Goal: Transaction & Acquisition: Obtain resource

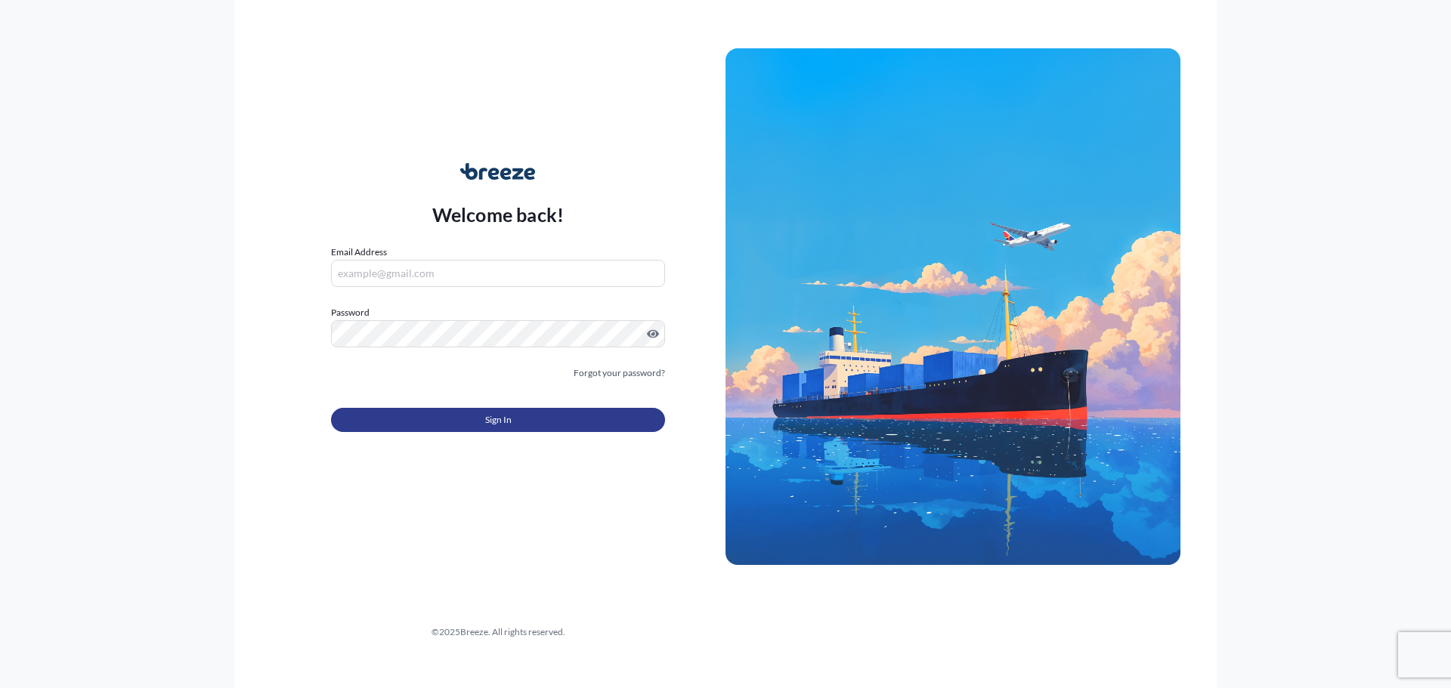
type input "[PERSON_NAME][EMAIL_ADDRESS][DOMAIN_NAME]"
click at [499, 411] on button "Sign In" at bounding box center [498, 420] width 334 height 24
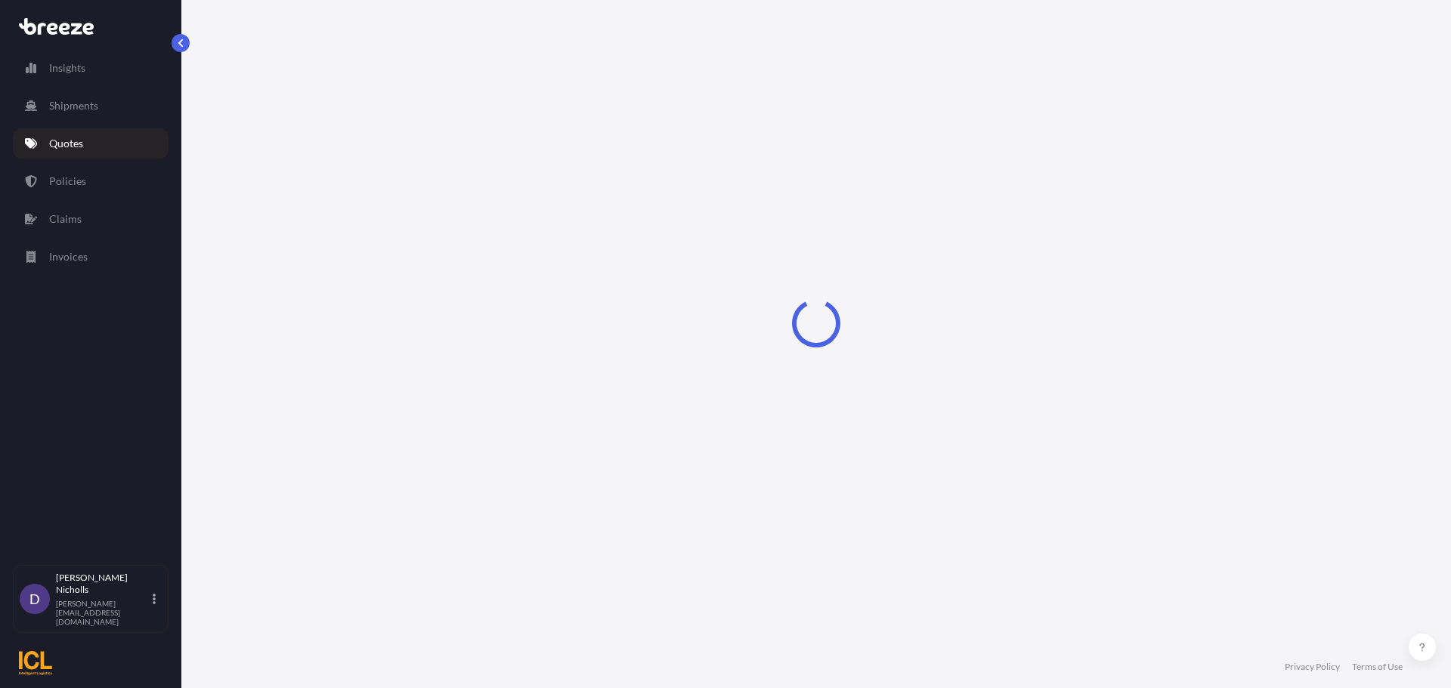
select select "Sea"
select select "1"
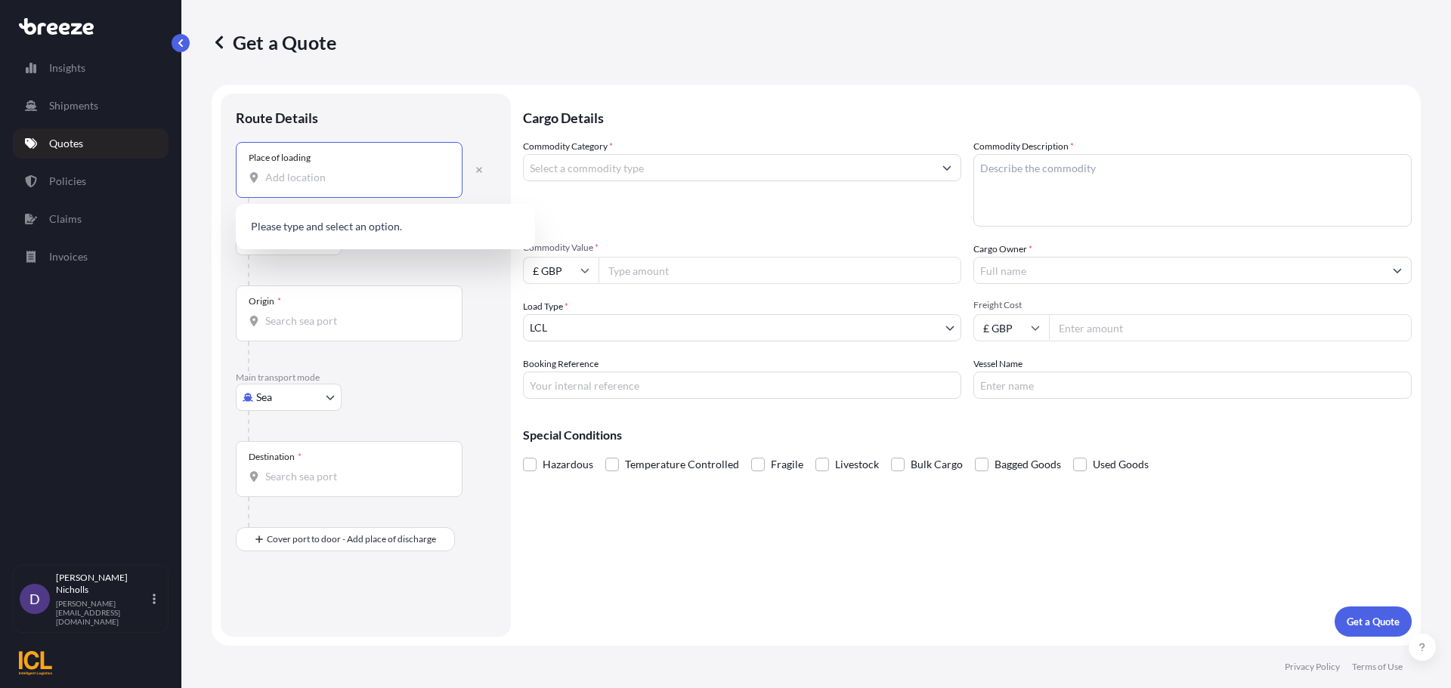
click at [278, 175] on input "Place of loading" at bounding box center [354, 177] width 178 height 15
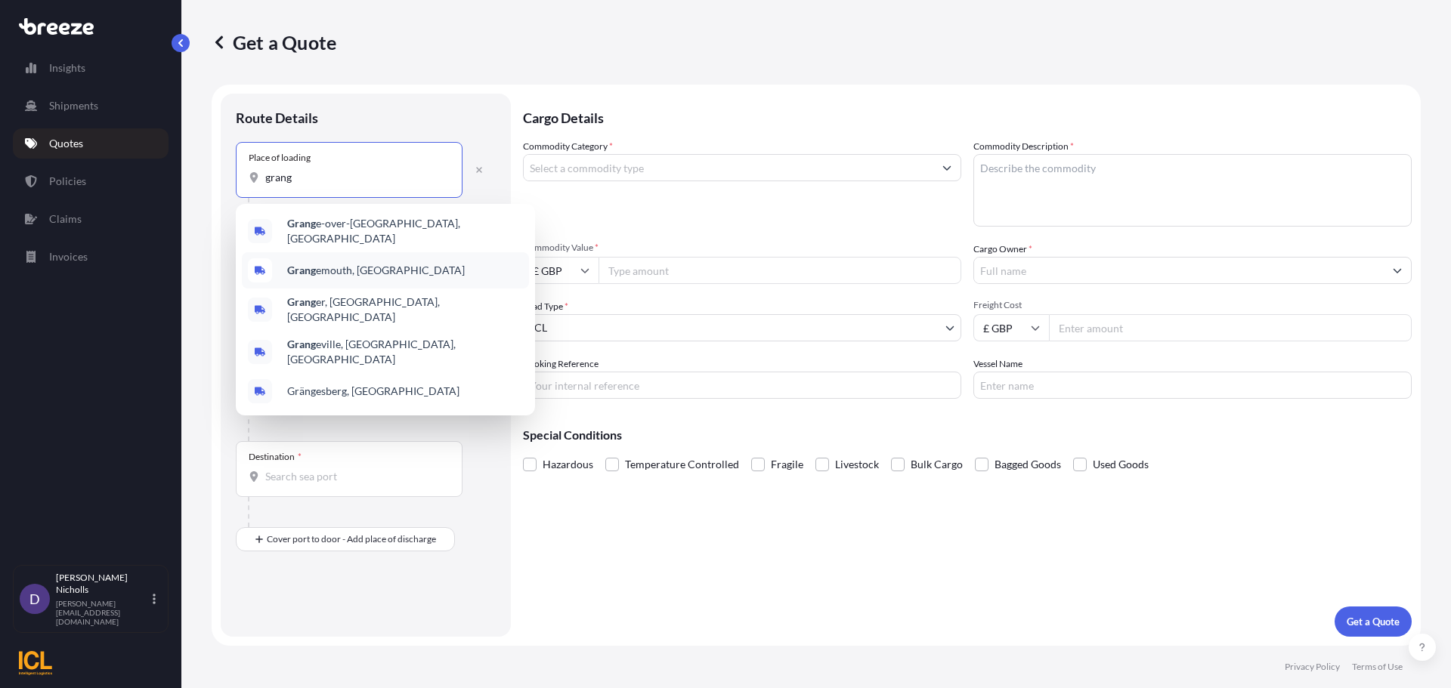
click at [314, 264] on b "Grang" at bounding box center [301, 270] width 29 height 13
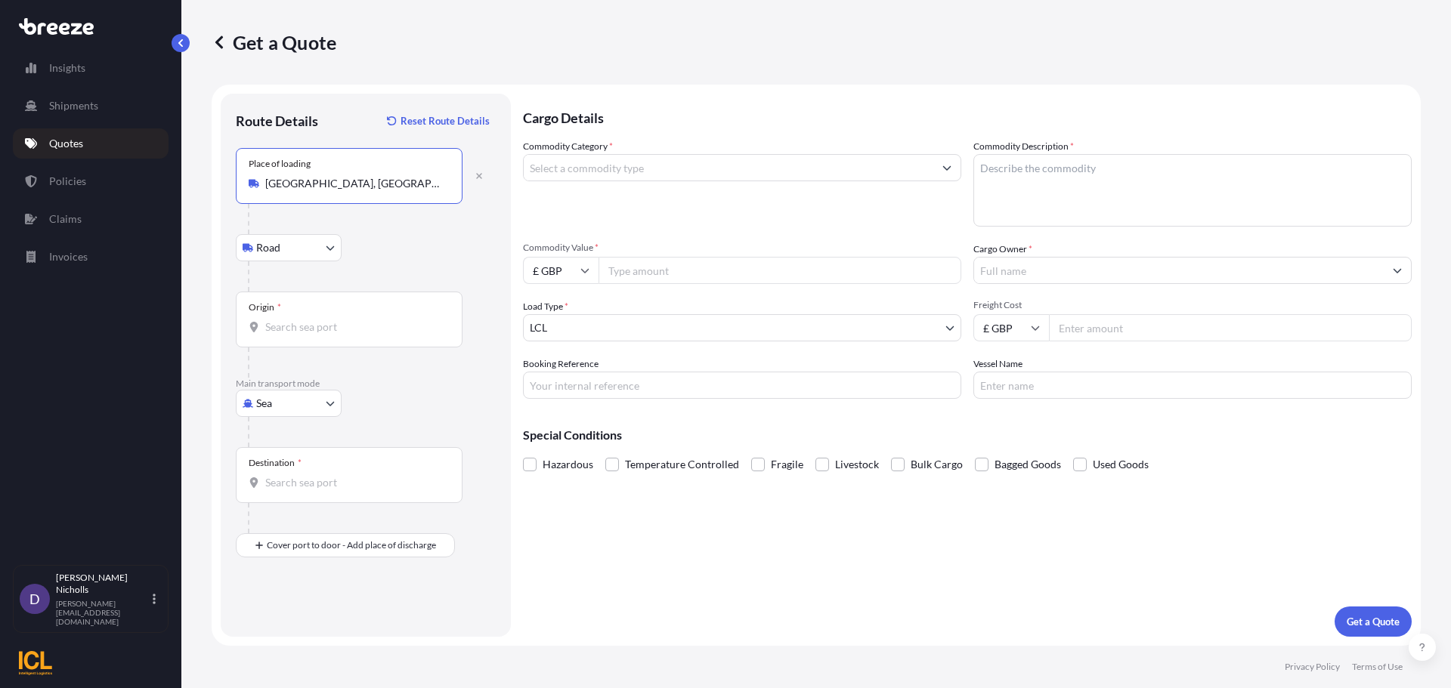
type input "[GEOGRAPHIC_DATA], [GEOGRAPHIC_DATA]"
click at [281, 325] on input "Origin *" at bounding box center [354, 327] width 178 height 15
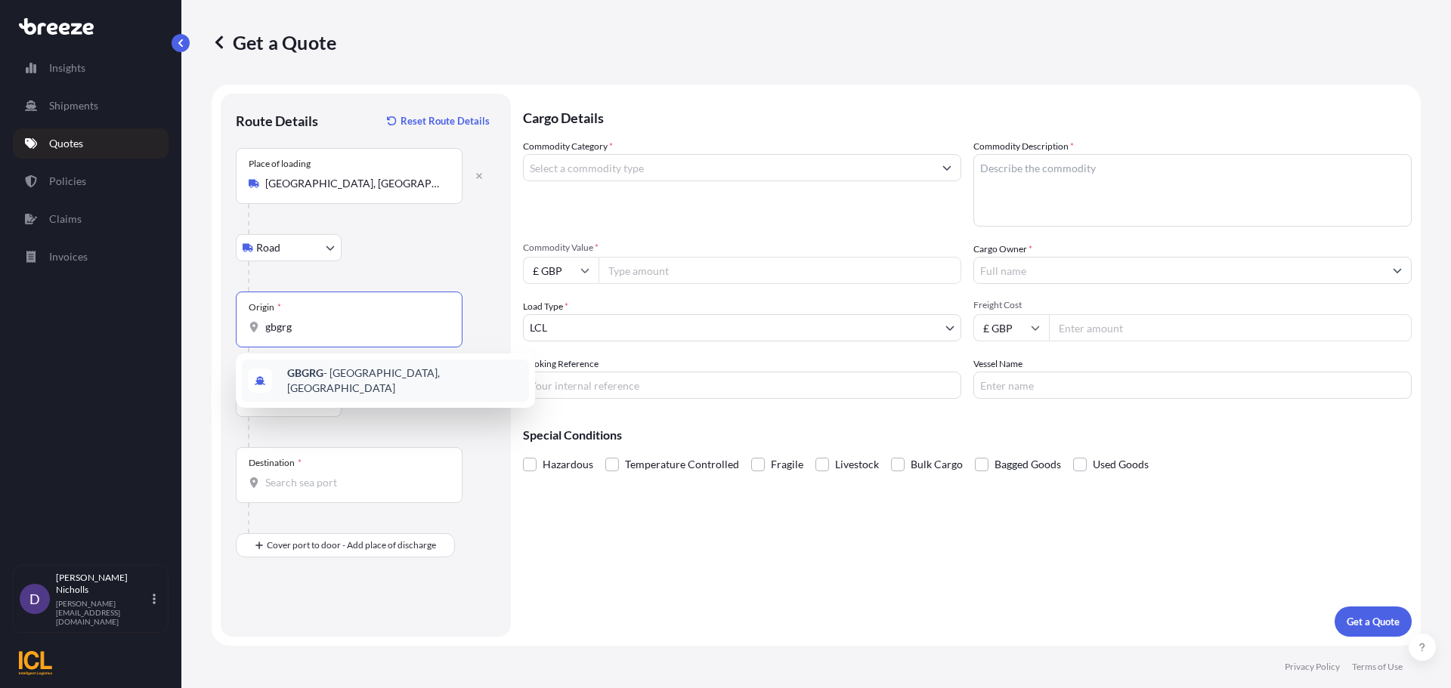
click at [314, 379] on b "GBGRG" at bounding box center [305, 372] width 36 height 13
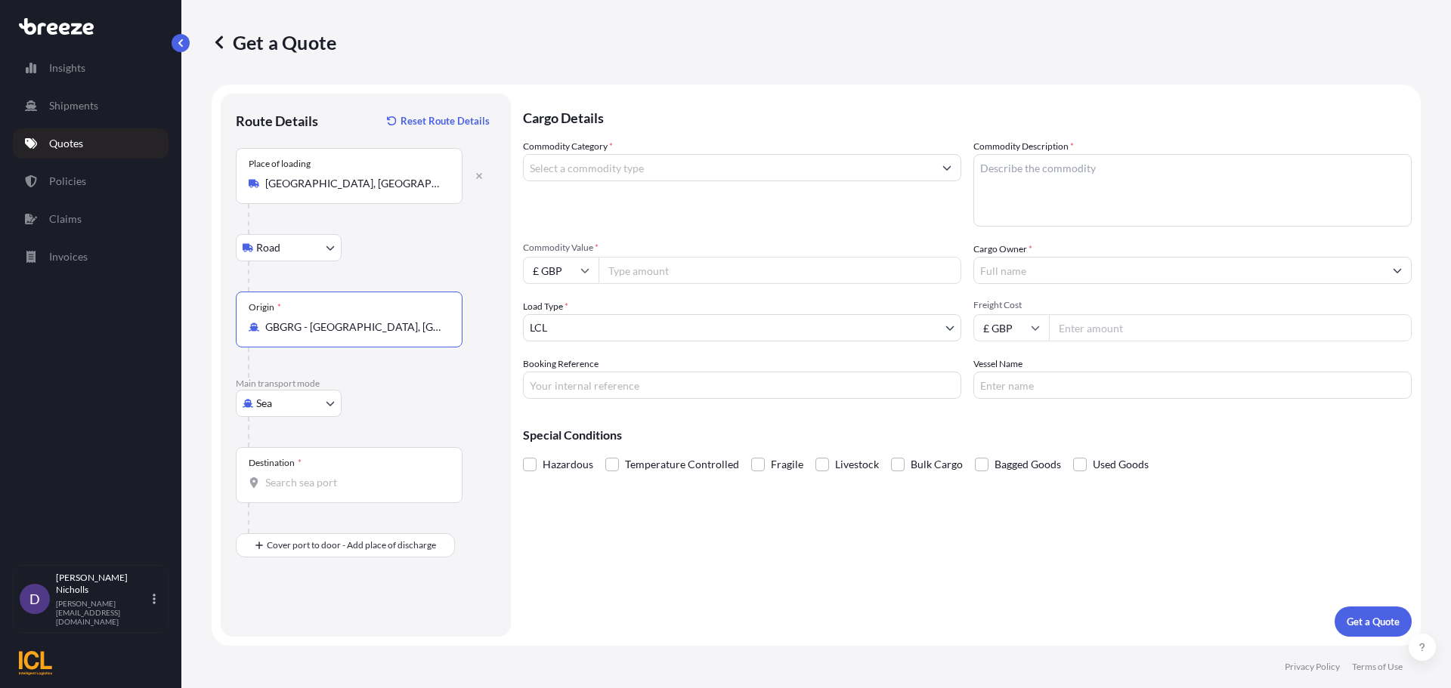
type input "GBGRG - [GEOGRAPHIC_DATA], [GEOGRAPHIC_DATA]"
click at [286, 481] on input "Destination *" at bounding box center [354, 482] width 178 height 15
click at [311, 530] on b "AEJEA" at bounding box center [303, 528] width 32 height 13
type input "AEJEA - [GEOGRAPHIC_DATA], [GEOGRAPHIC_DATA]"
click at [657, 169] on input "Commodity Category *" at bounding box center [729, 167] width 410 height 27
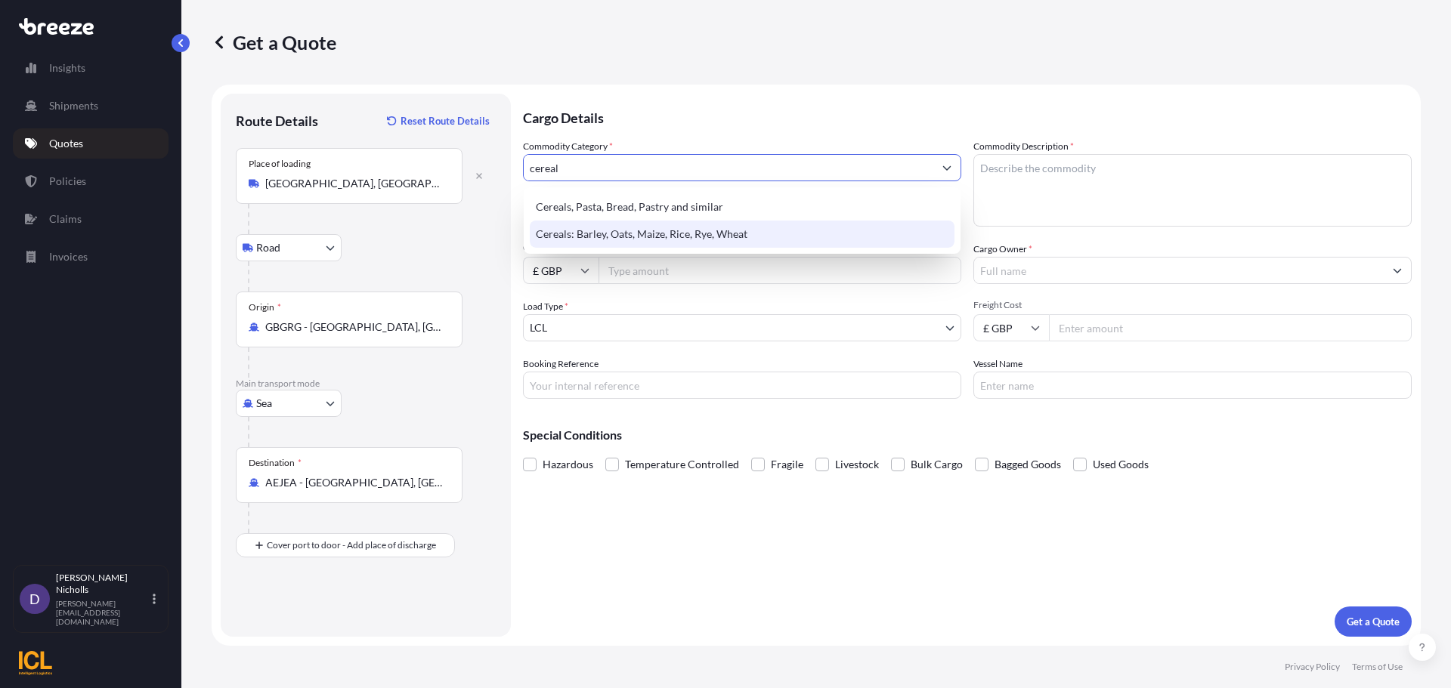
click at [640, 228] on div "Cereals: Barley, Oats, Maize, Rice, Rye, Wheat" at bounding box center [742, 234] width 425 height 27
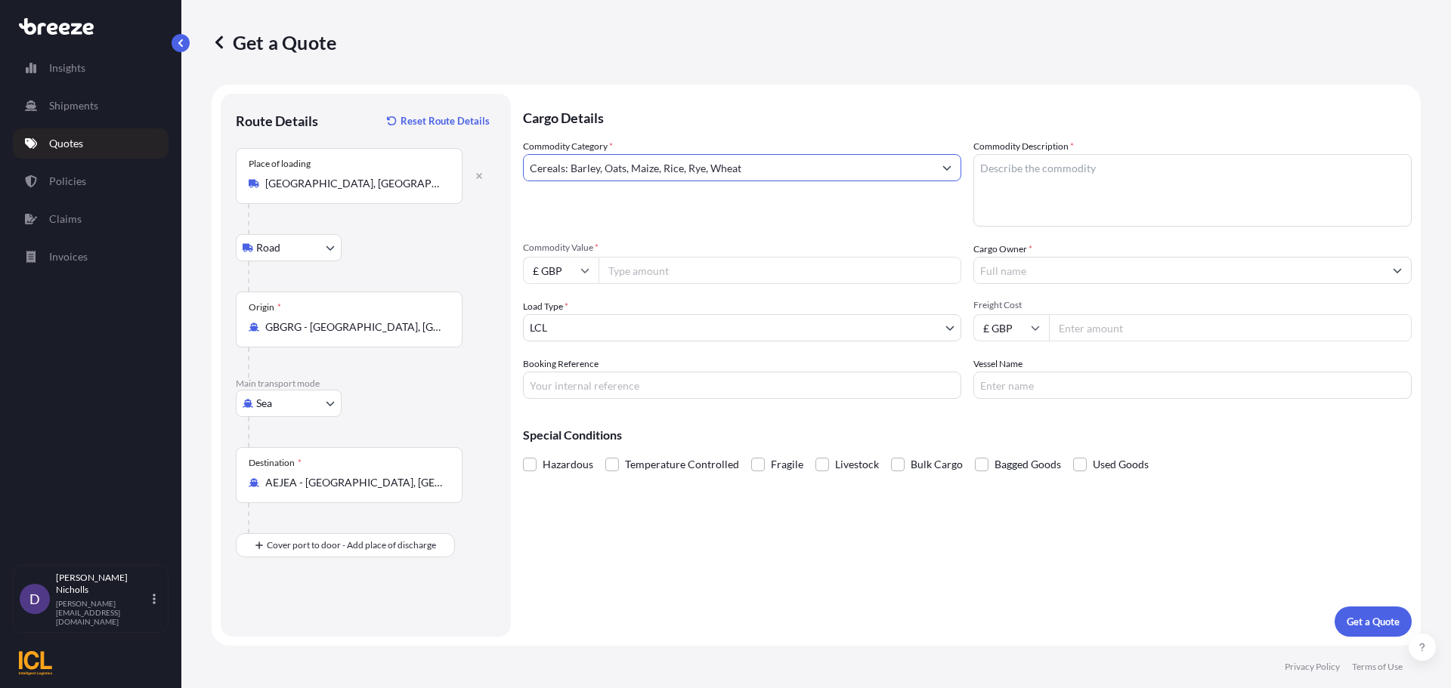
type input "Cereals: Barley, Oats, Maize, Rice, Rye, Wheat"
click at [1041, 176] on textarea "Commodity Description *" at bounding box center [1192, 190] width 438 height 73
type textarea "QUAKER OATS"
click at [583, 271] on icon at bounding box center [585, 271] width 8 height 5
click at [555, 376] on div "$ USD" at bounding box center [560, 375] width 63 height 29
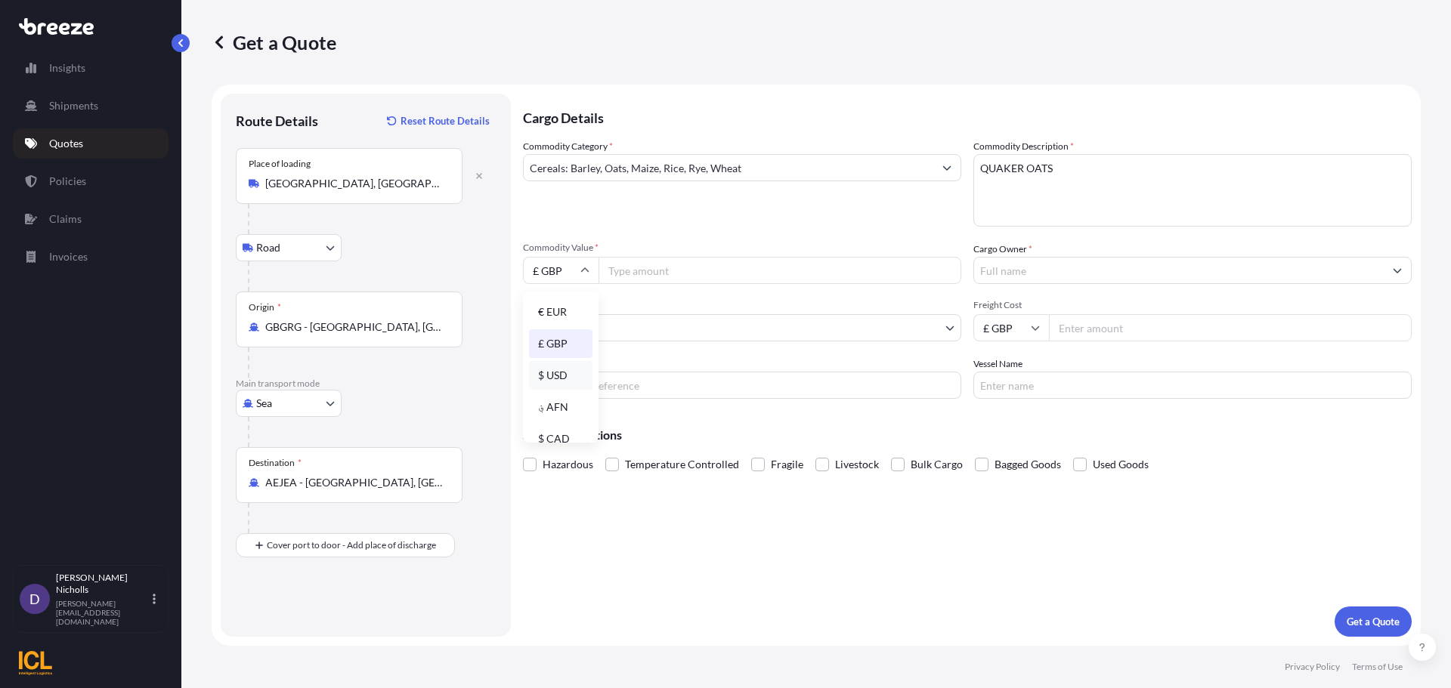
type input "$ USD"
click at [704, 229] on div "Commodity Category * Cereals: Barley, Oats, Maize, Rice, Rye, Wheat Commodity D…" at bounding box center [967, 269] width 889 height 260
click at [677, 271] on input "Commodity Value *" at bounding box center [779, 270] width 363 height 27
type input "98000"
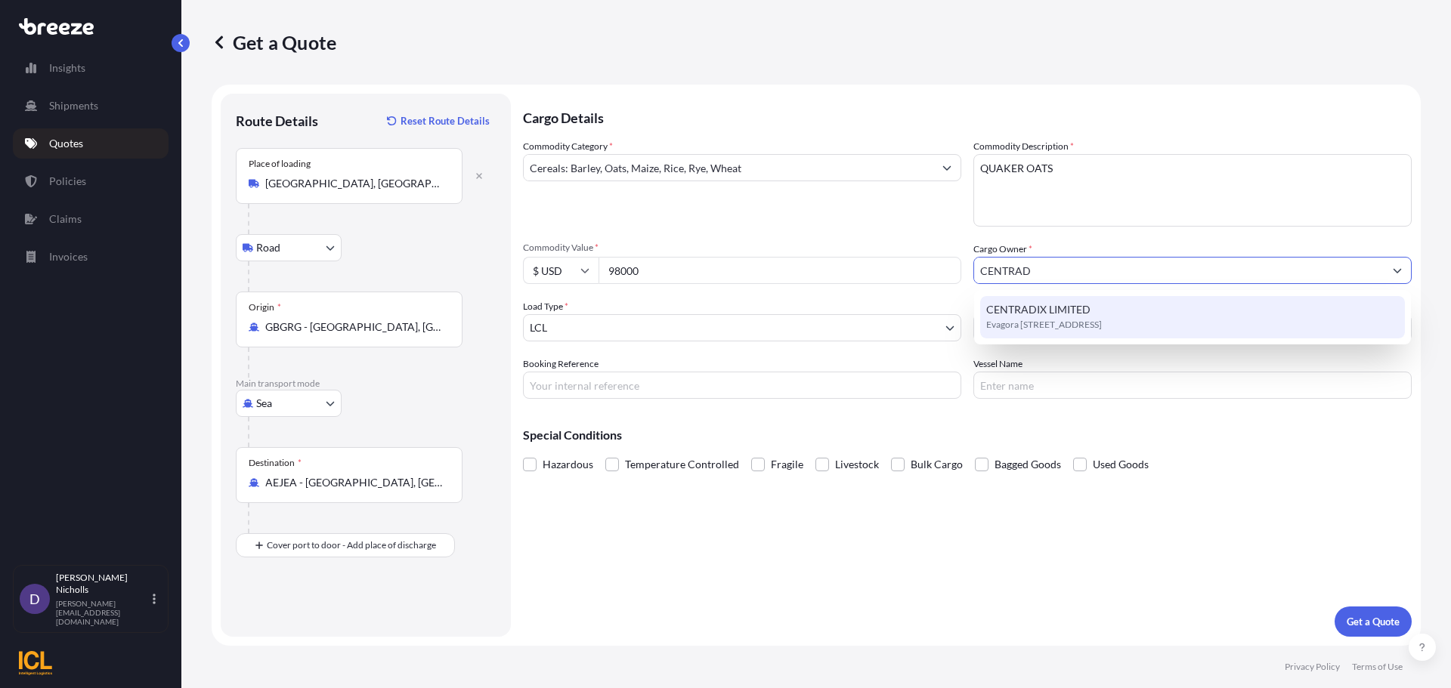
click at [1028, 316] on div "CENTRADIX LIMITED Evagora [STREET_ADDRESS]" at bounding box center [1192, 317] width 425 height 42
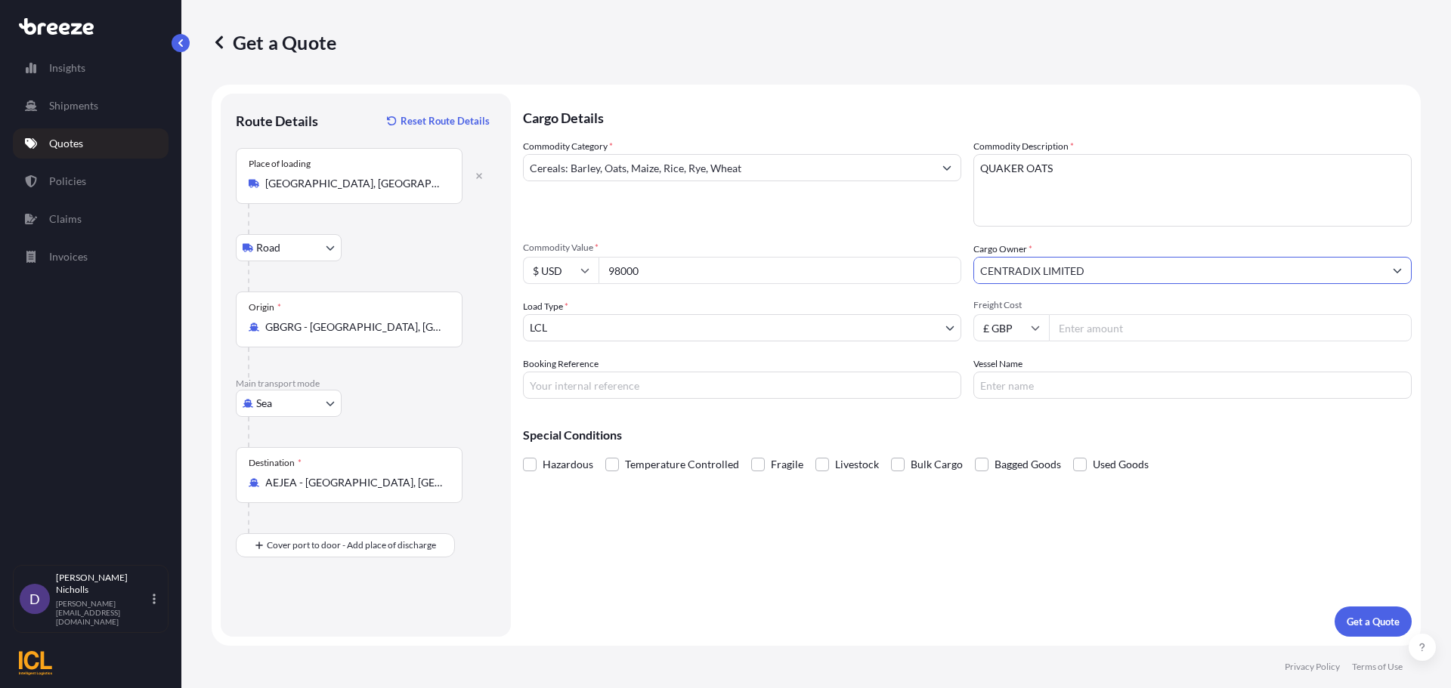
type input "CENTRADIX LIMITED"
click at [664, 329] on body "2 options available. 1 option available. 0 options available. 1 option availabl…" at bounding box center [725, 344] width 1451 height 688
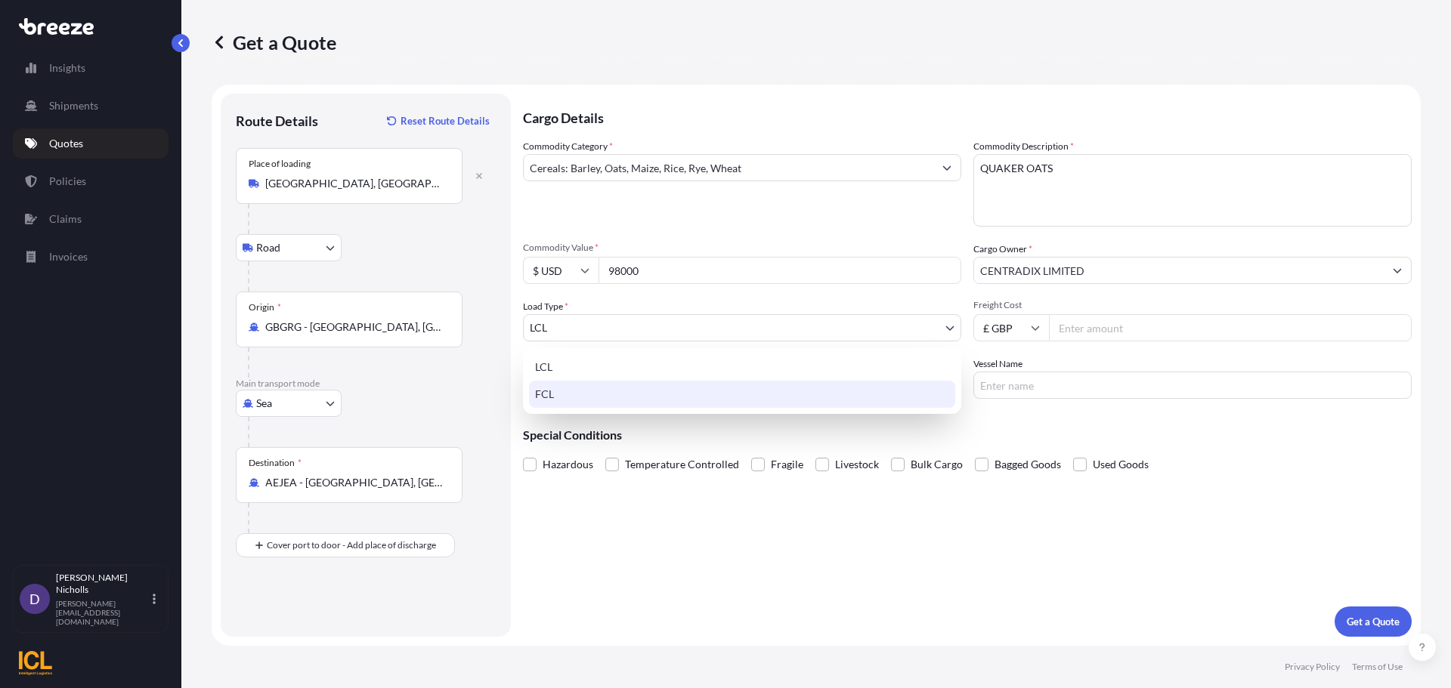
click at [567, 390] on div "FCL" at bounding box center [742, 394] width 426 height 27
select select "2"
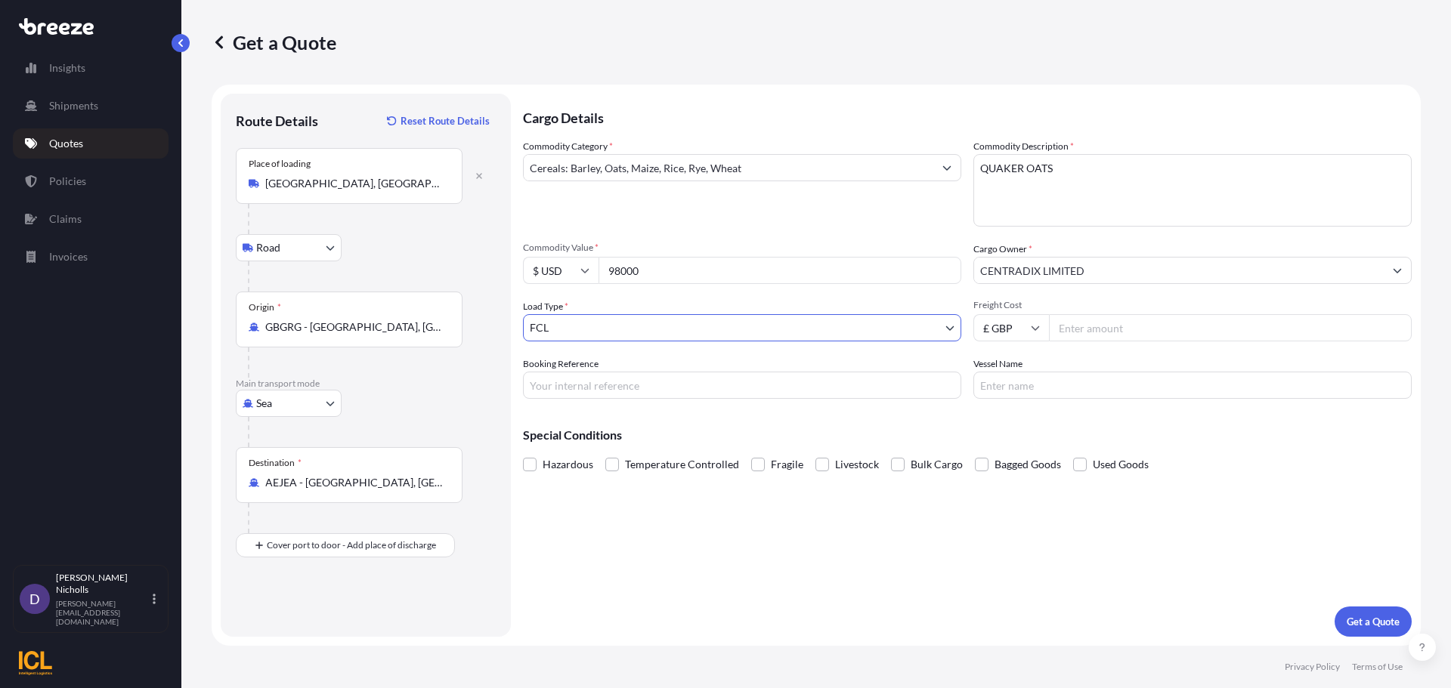
click at [1034, 329] on icon at bounding box center [1035, 328] width 8 height 5
click at [1007, 433] on div "$ USD" at bounding box center [1010, 433] width 63 height 29
type input "$ USD"
click at [1093, 332] on input "Freight Cost" at bounding box center [1230, 327] width 363 height 27
type input "4200"
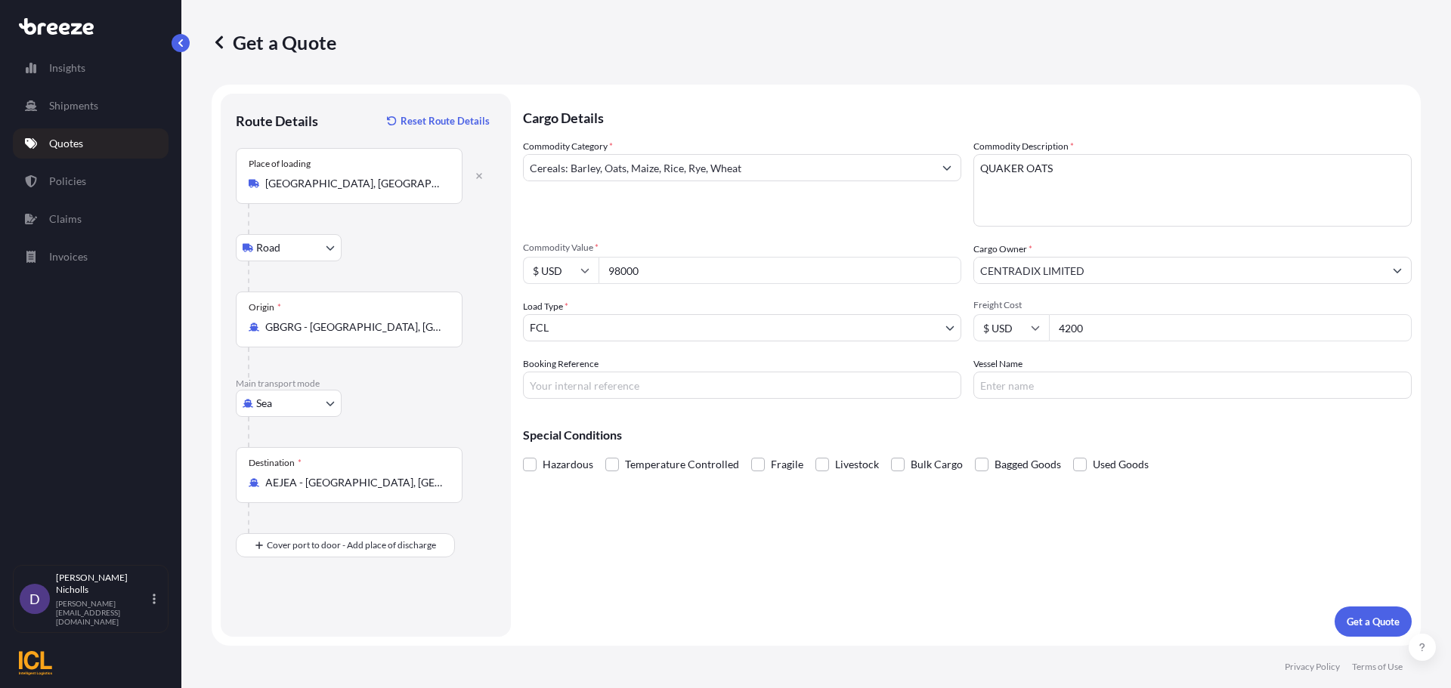
click at [591, 385] on input "Booking Reference" at bounding box center [742, 385] width 438 height 27
paste input "SHOUSE00292964"
type input "SHOUSE00292964"
click at [1043, 393] on input "Vessel Name" at bounding box center [1192, 385] width 438 height 27
type input "CONTSHIP TOP RG539R"
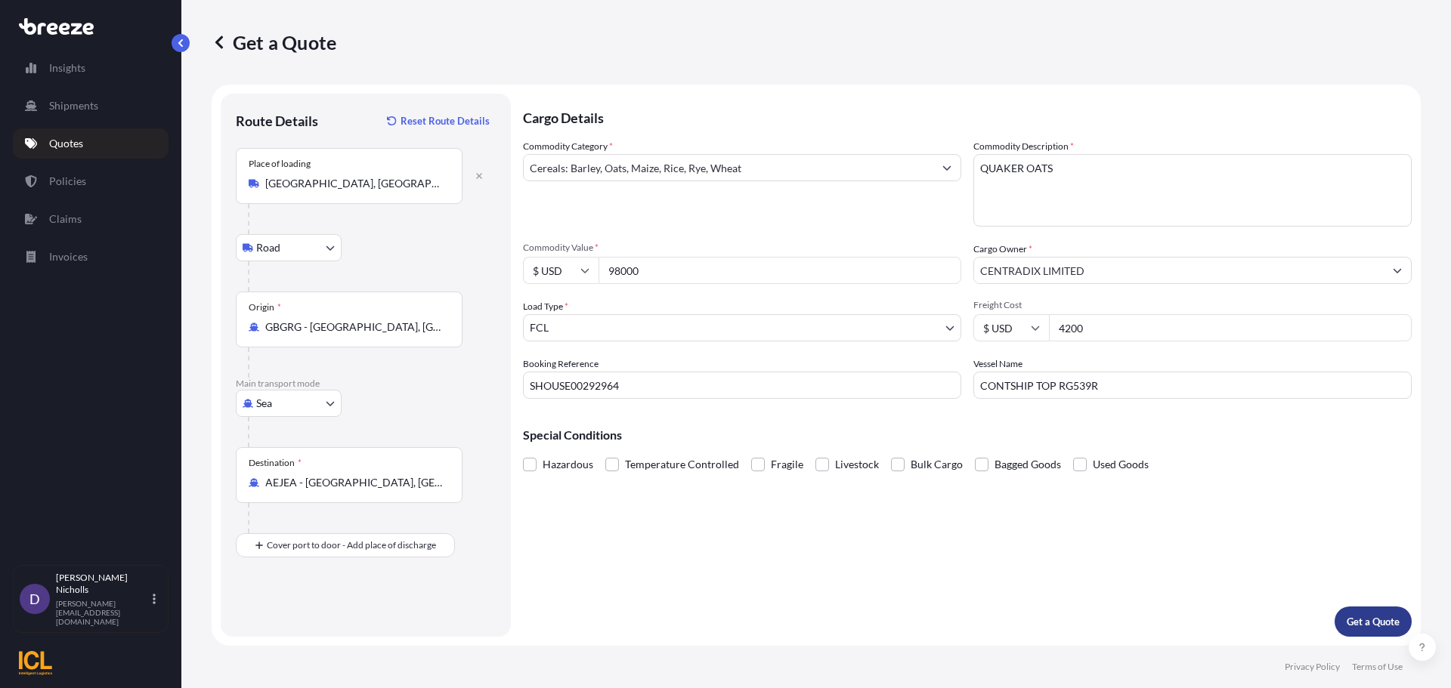
click at [1365, 615] on p "Get a Quote" at bounding box center [1373, 621] width 53 height 15
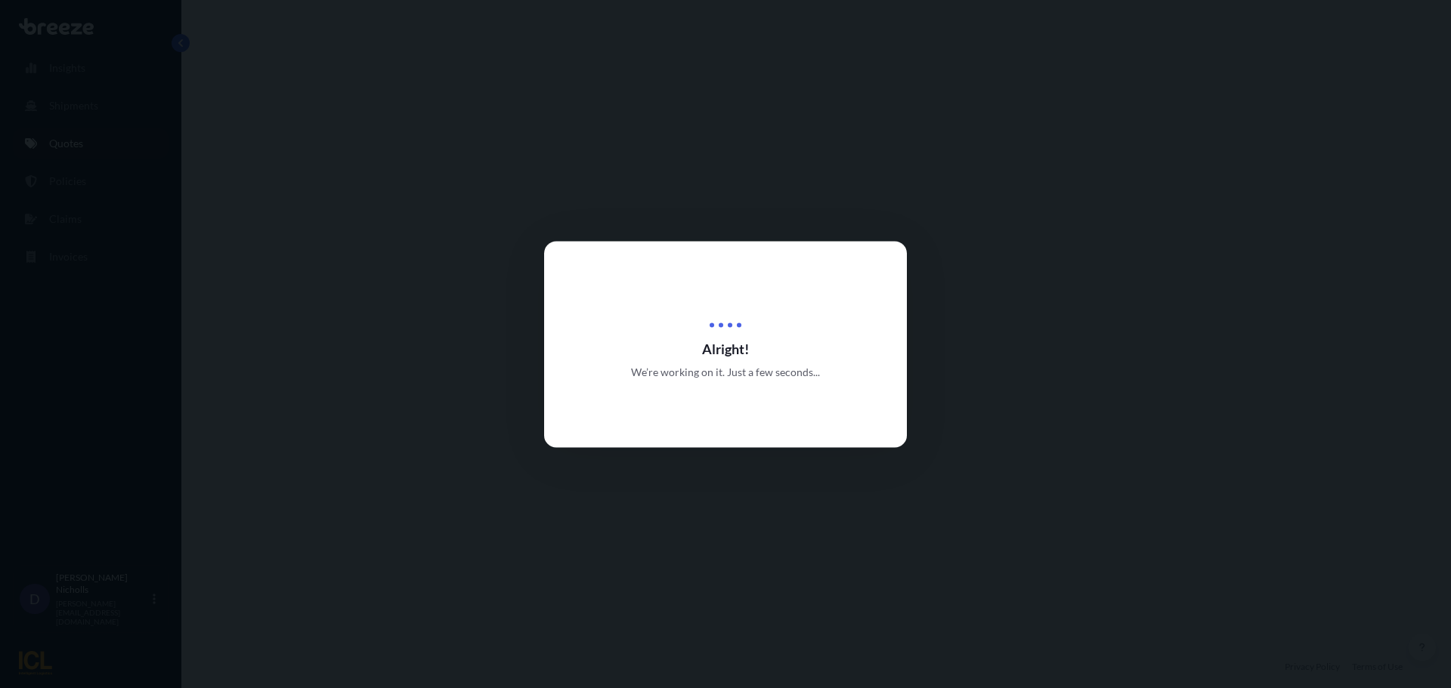
select select "Road"
select select "Sea"
select select "2"
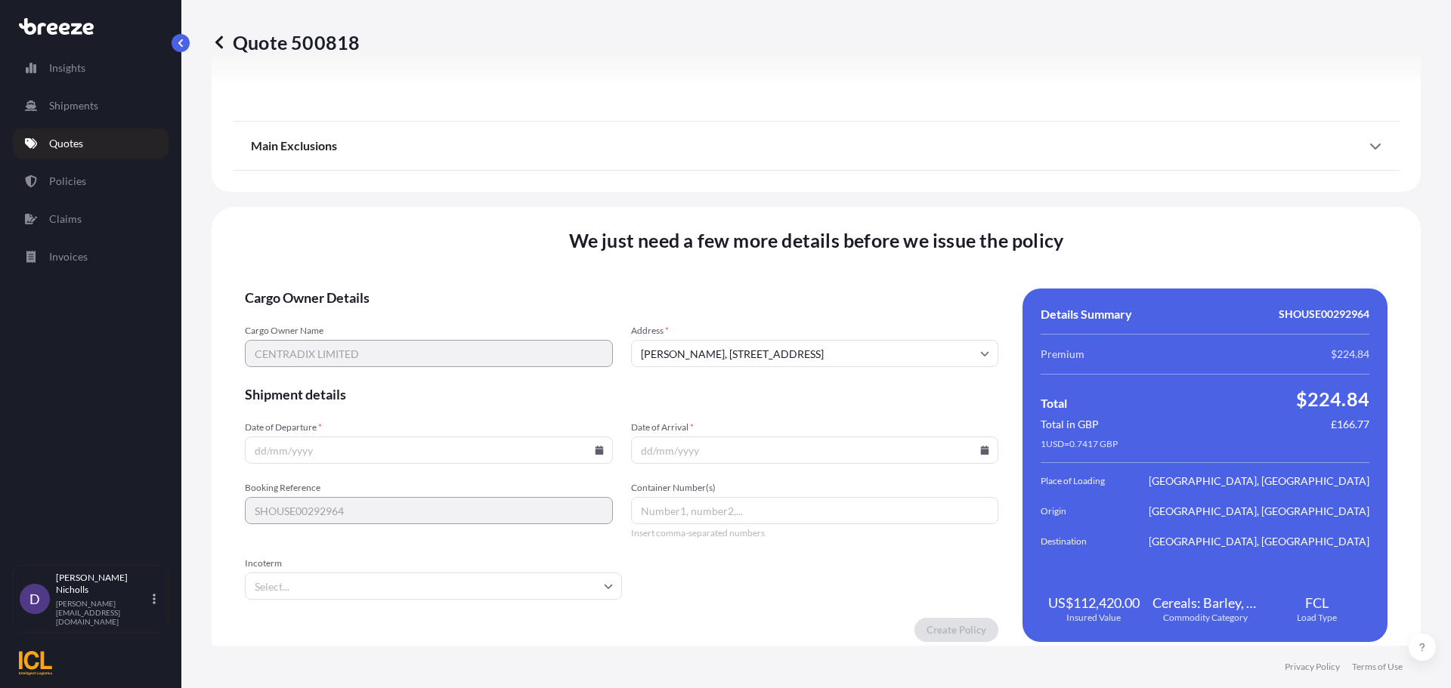
scroll to position [1831, 0]
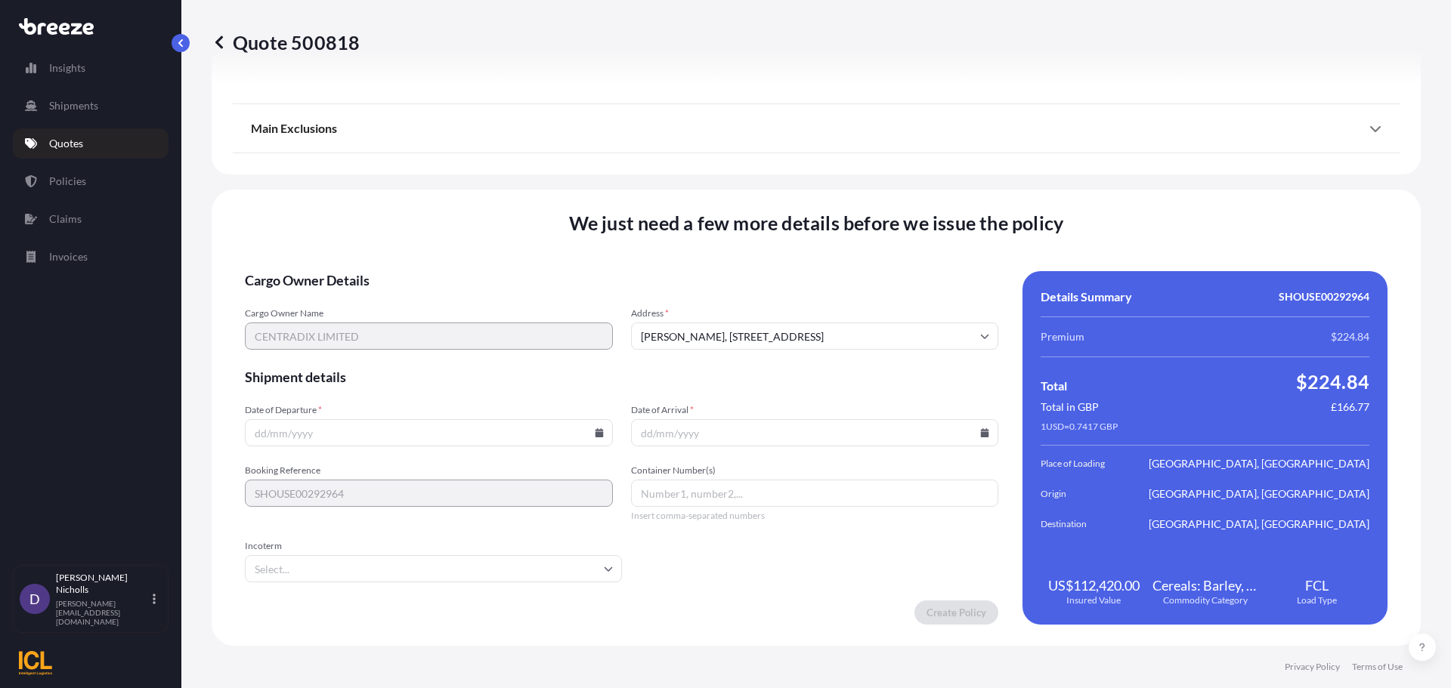
click at [710, 336] on input "[PERSON_NAME], [STREET_ADDRESS]" at bounding box center [815, 336] width 368 height 27
click at [691, 373] on li "[PERSON_NAME], [STREET_ADDRESS]" at bounding box center [809, 376] width 352 height 29
type input "[PERSON_NAME], [STREET_ADDRESS]"
click at [595, 431] on icon at bounding box center [599, 432] width 8 height 9
click at [389, 244] on button "1" at bounding box center [391, 241] width 24 height 24
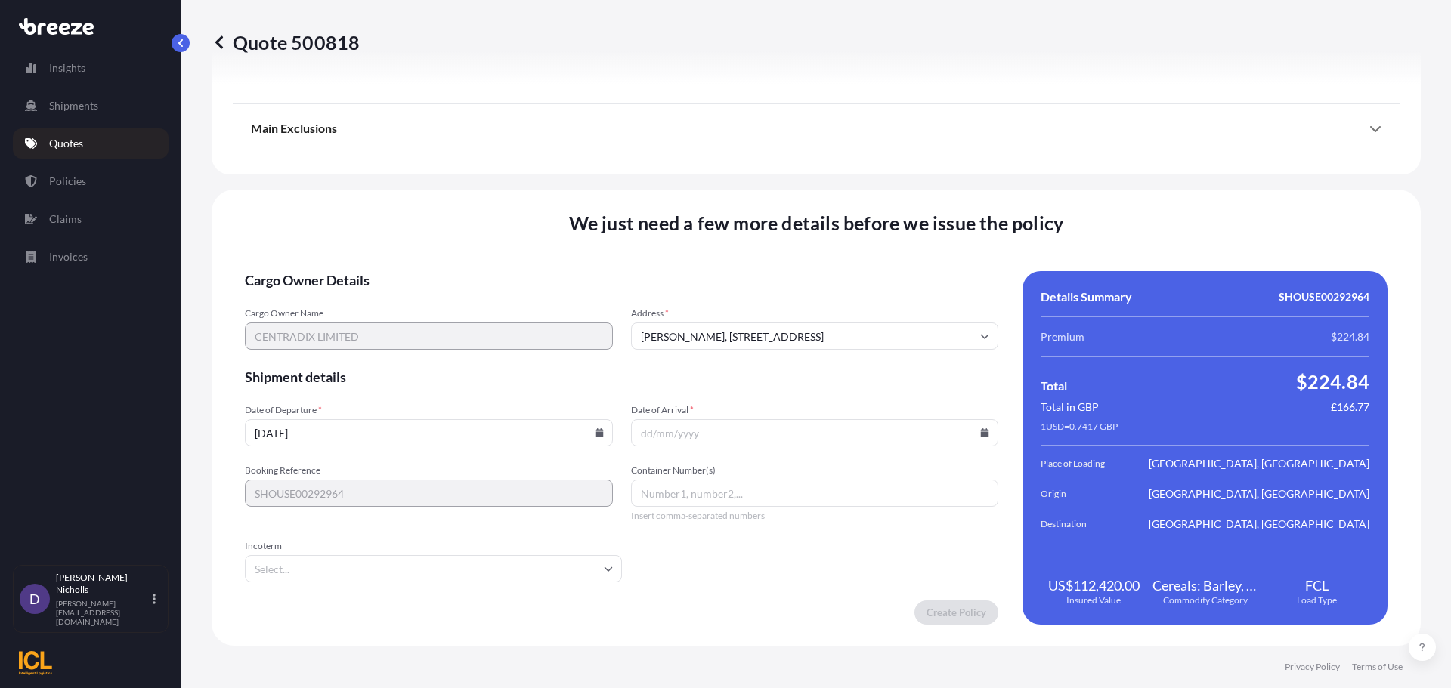
type input "[DATE]"
click at [980, 431] on icon at bounding box center [984, 432] width 9 height 9
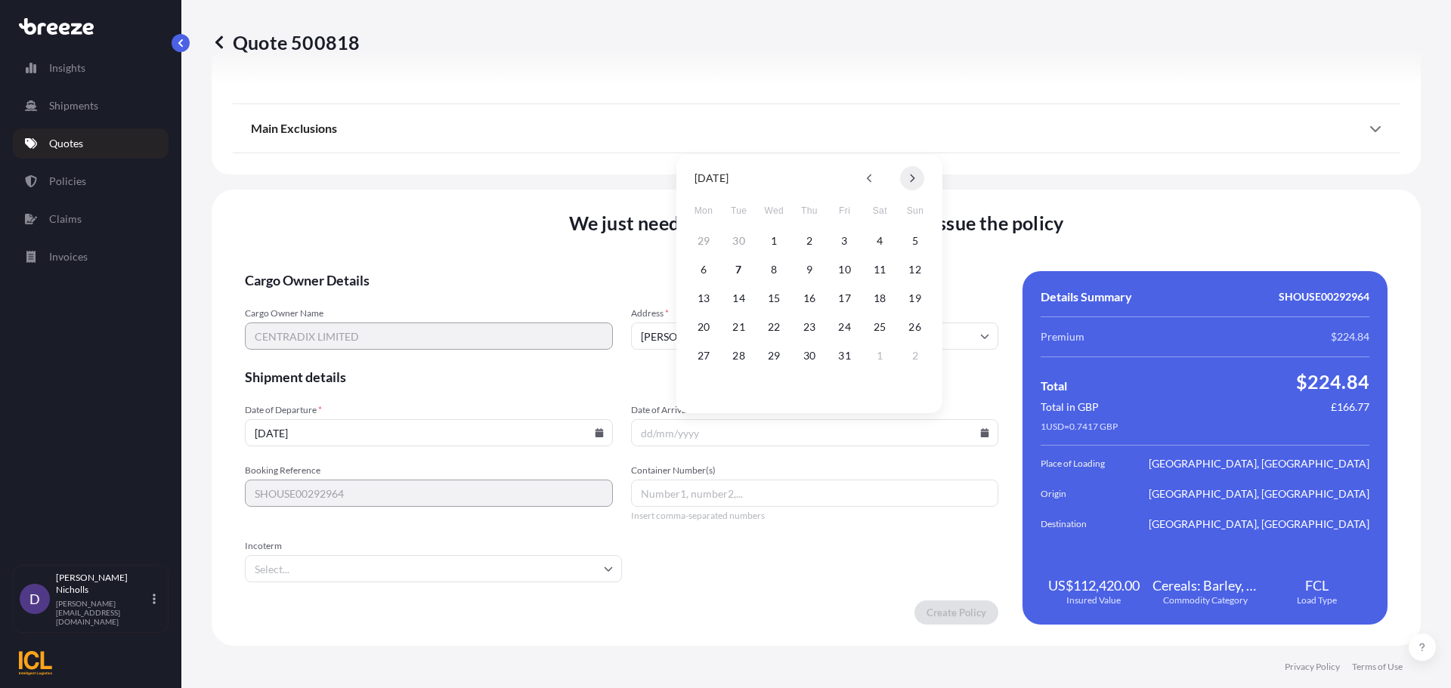
click at [901, 176] on button at bounding box center [912, 178] width 24 height 24
click at [880, 298] on button "15" at bounding box center [879, 298] width 24 height 24
type input "[DATE]"
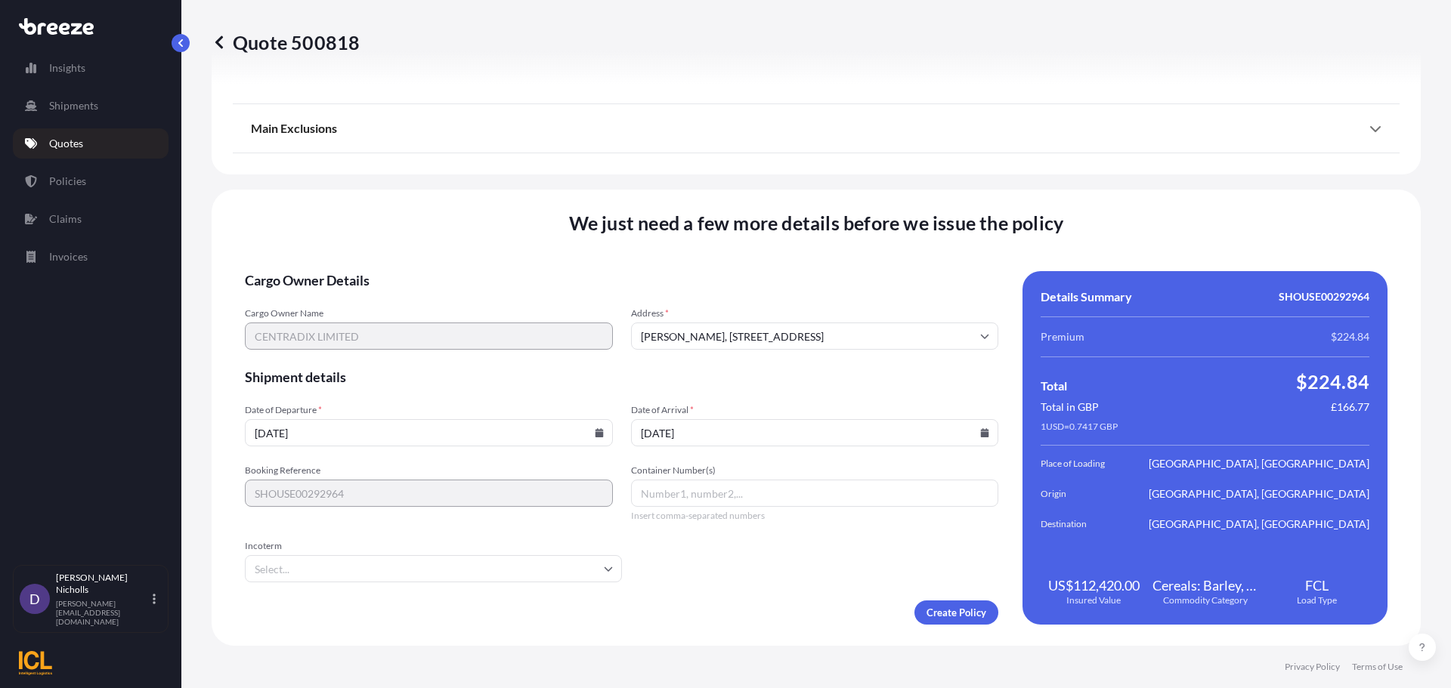
click at [681, 497] on input "Container Number(s)" at bounding box center [815, 493] width 368 height 27
paste input "MSMU4997520"
click at [796, 494] on input "MSMU4997520," at bounding box center [815, 493] width 368 height 27
paste input "CRSU9324270"
type input "MSMU4997520, CRSU9324270"
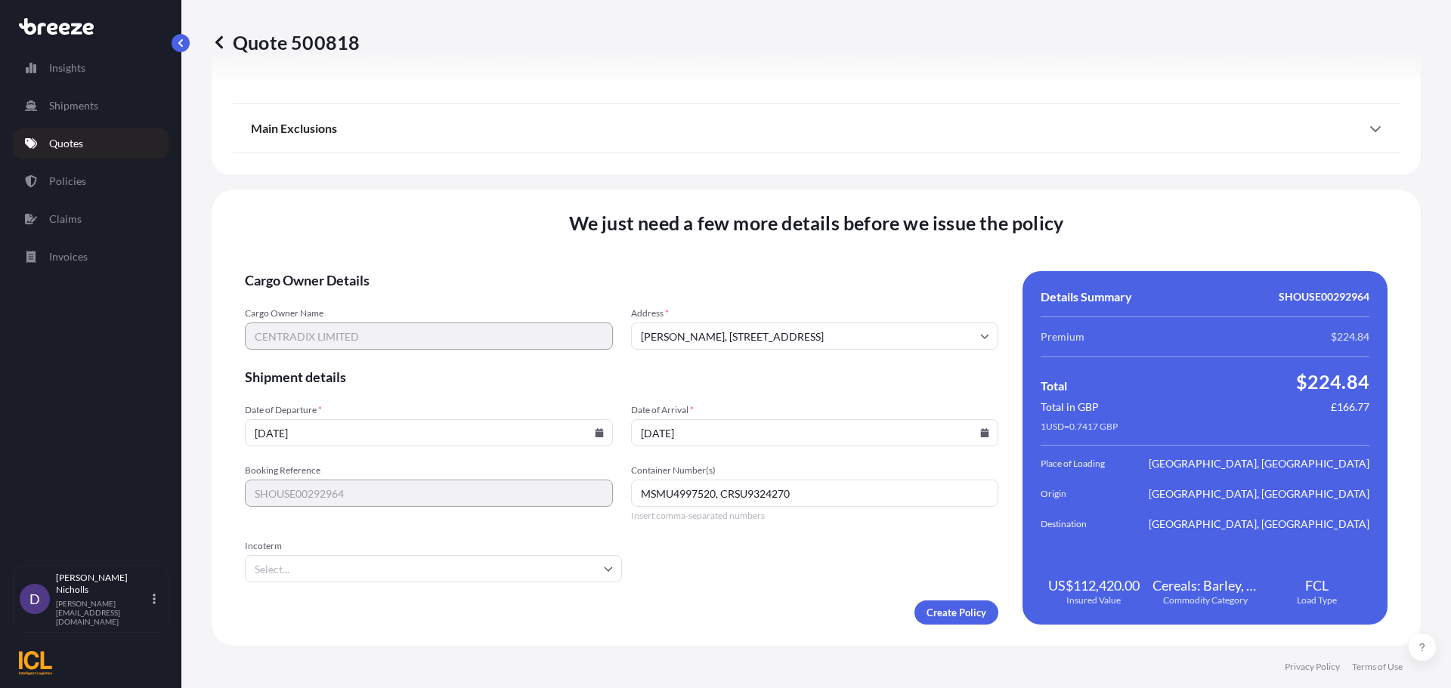
type input "E"
click at [311, 605] on li "EXW" at bounding box center [431, 609] width 361 height 29
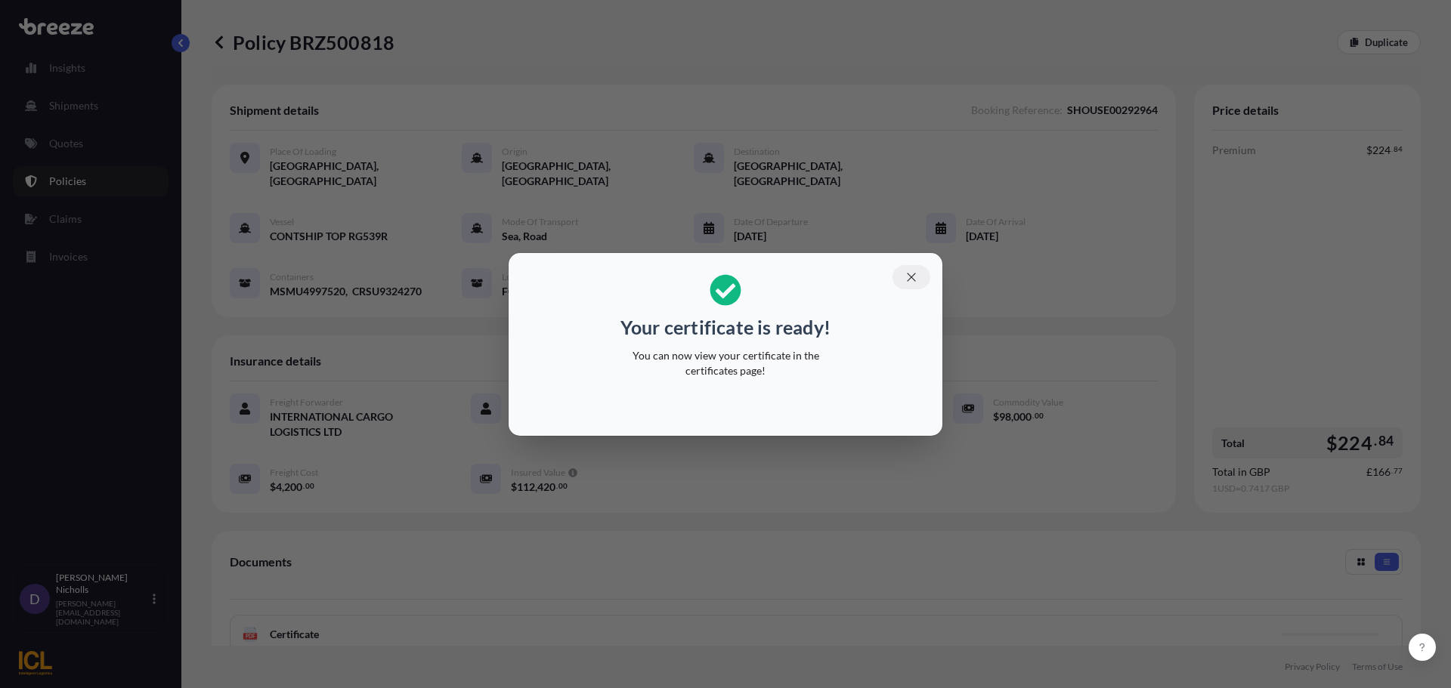
click at [908, 276] on icon "button" at bounding box center [912, 278] width 14 height 14
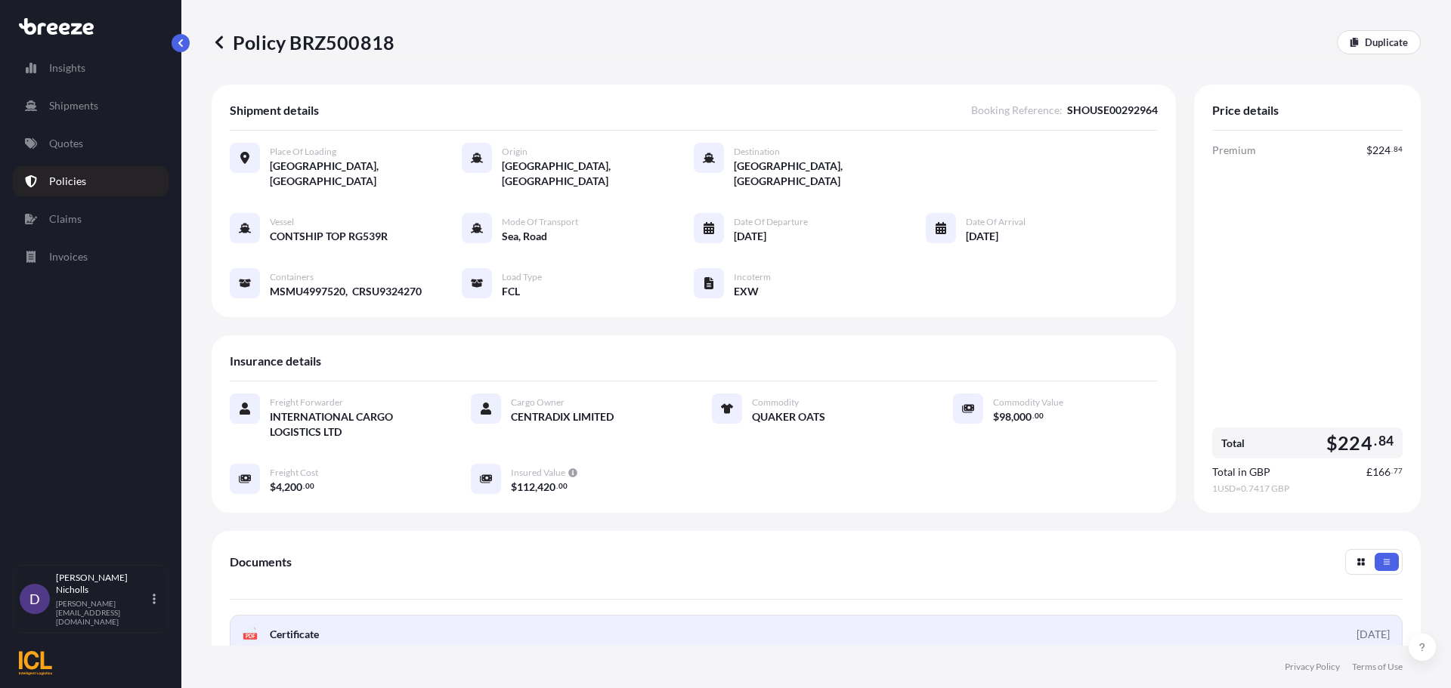
click at [639, 620] on link "PDF Certificate [DATE]" at bounding box center [816, 634] width 1173 height 39
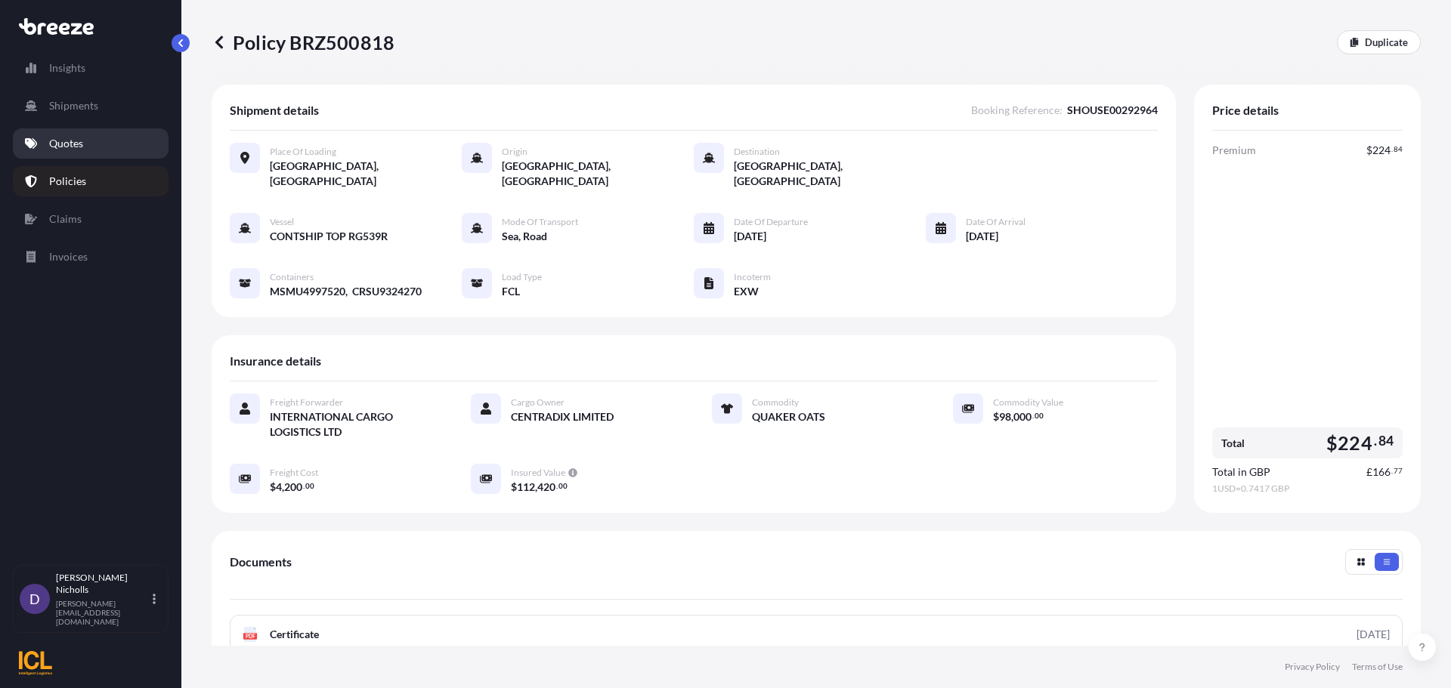
click at [59, 138] on p "Quotes" at bounding box center [66, 143] width 34 height 15
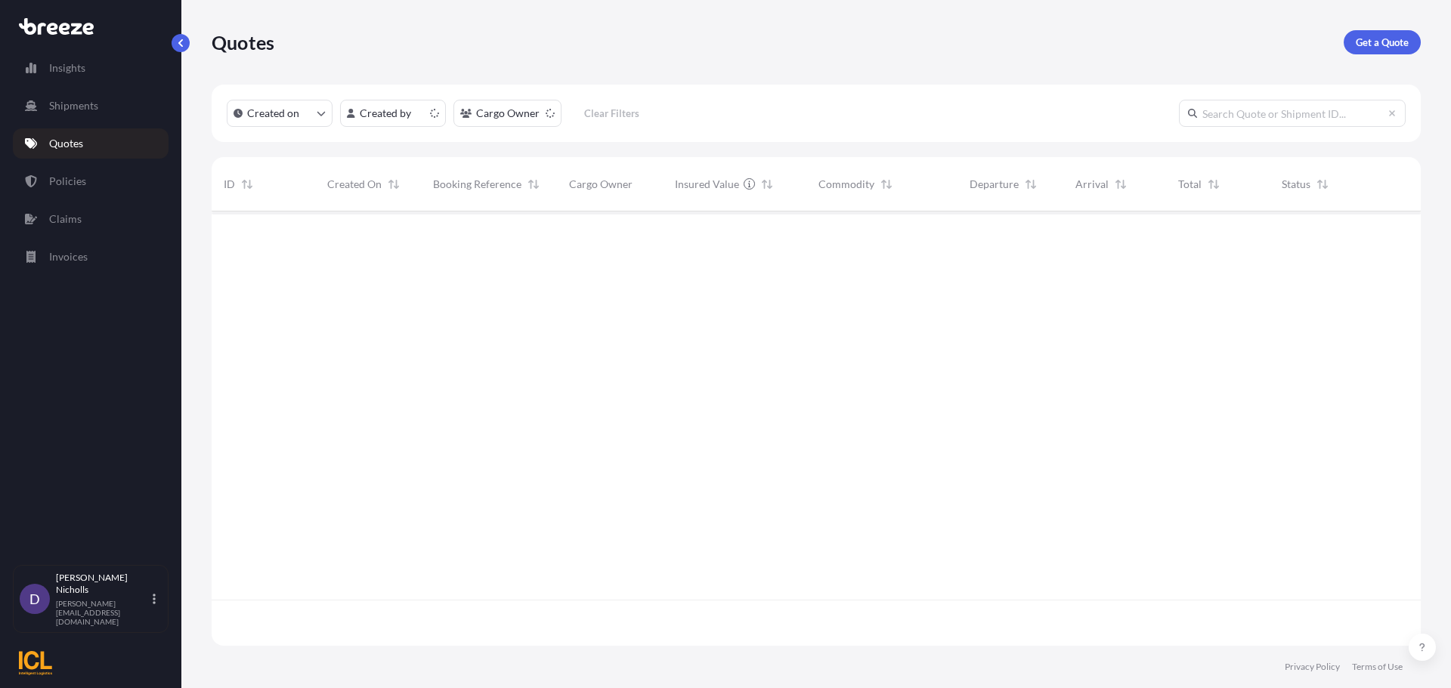
scroll to position [431, 1198]
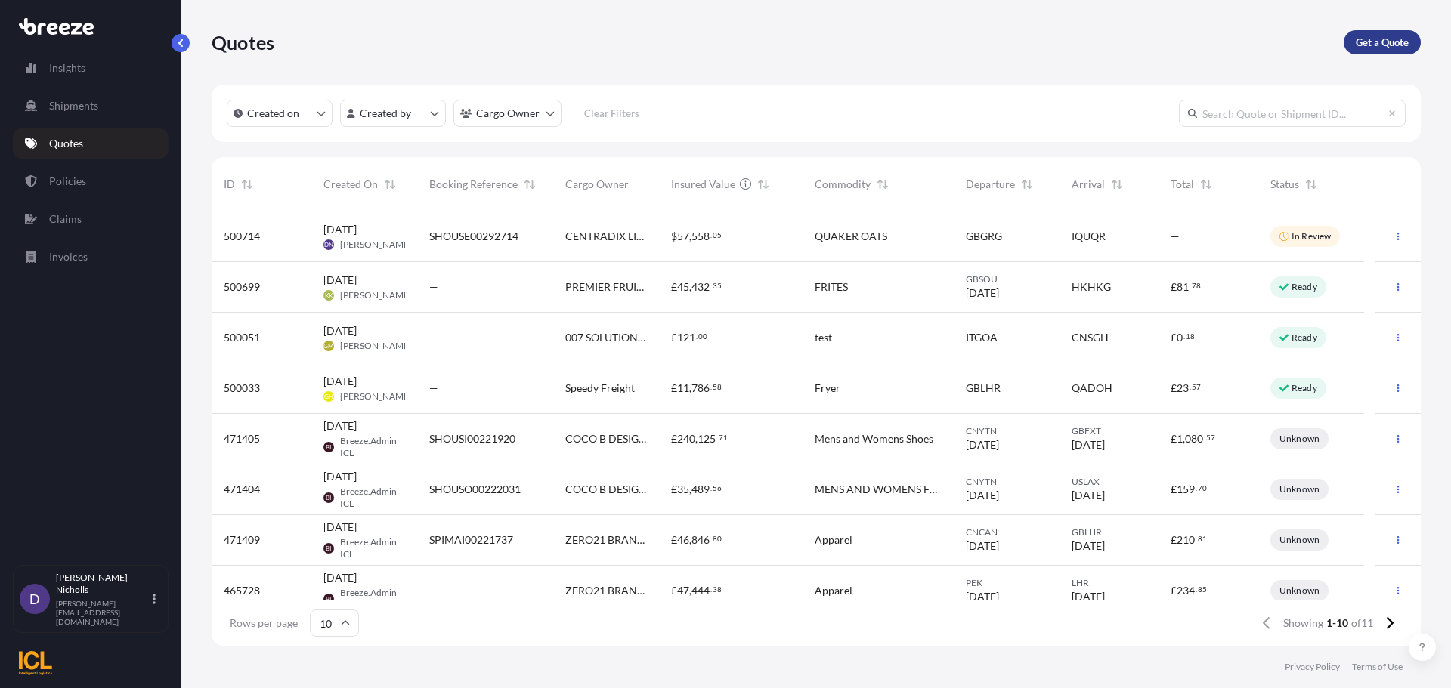
click at [1375, 45] on p "Get a Quote" at bounding box center [1382, 42] width 53 height 15
select select "Sea"
select select "1"
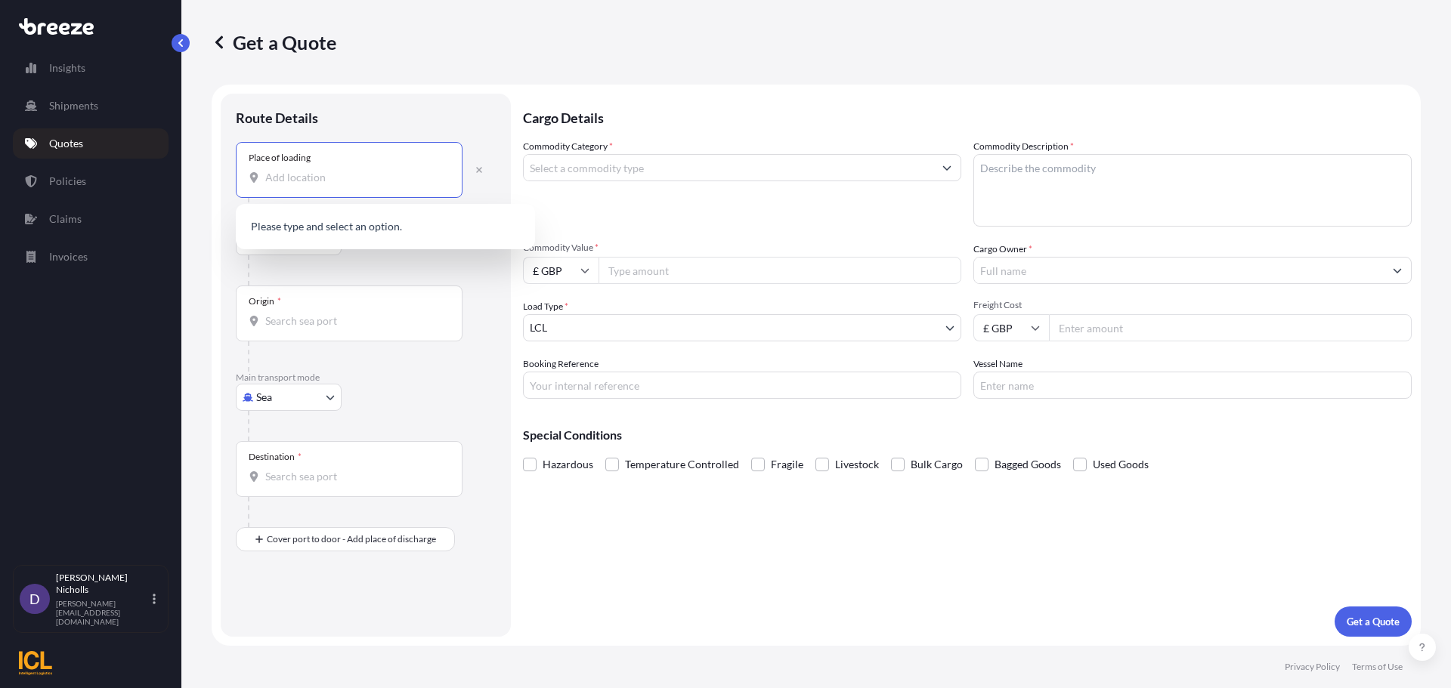
click at [304, 175] on input "Place of loading" at bounding box center [354, 177] width 178 height 15
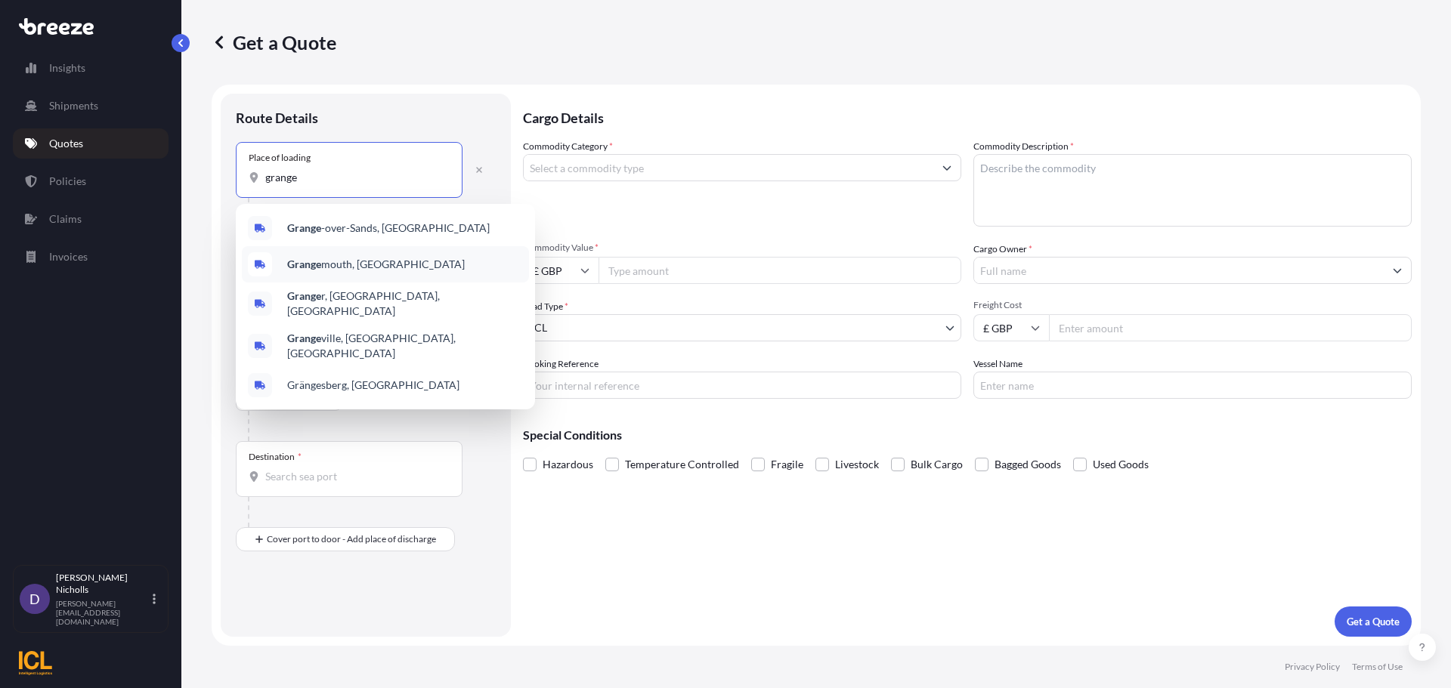
click at [332, 264] on span "Grange mouth, [GEOGRAPHIC_DATA]" at bounding box center [376, 264] width 178 height 15
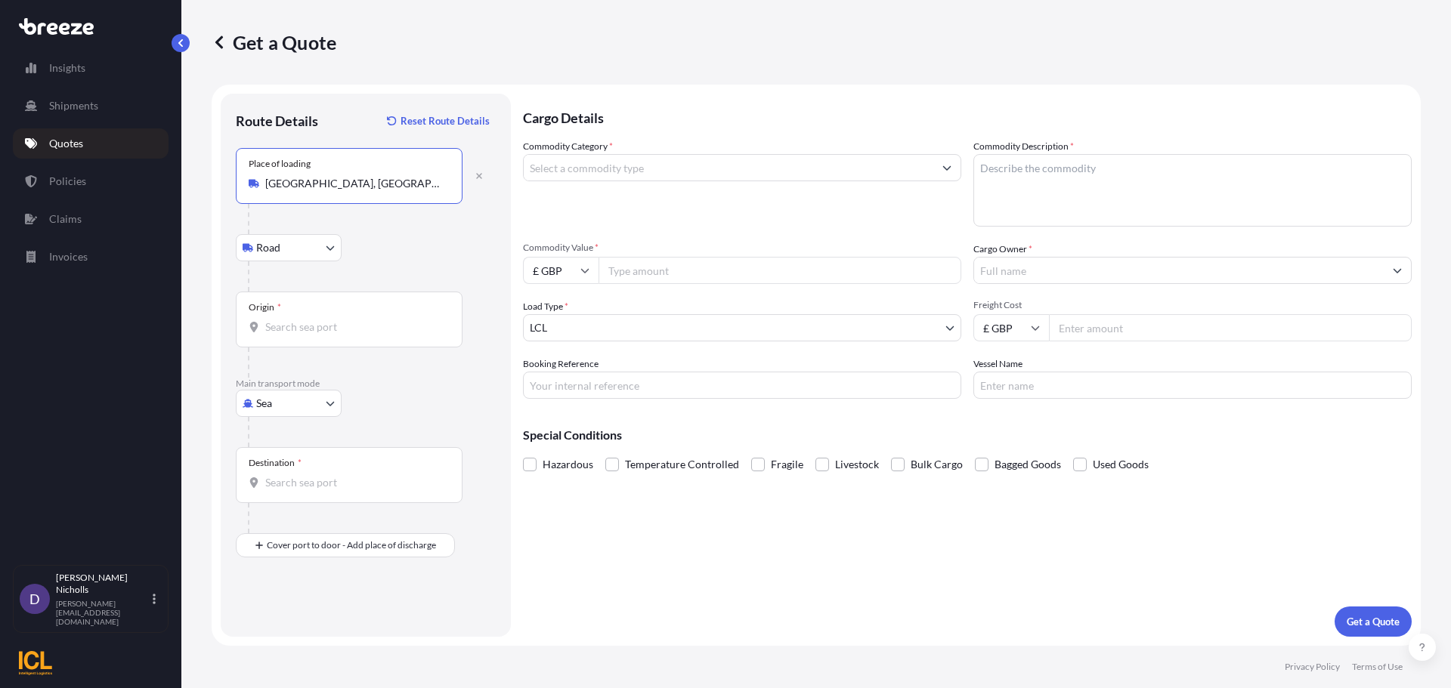
type input "[GEOGRAPHIC_DATA], [GEOGRAPHIC_DATA]"
click at [293, 324] on input "Origin *" at bounding box center [354, 327] width 178 height 15
type input "gbgrg"
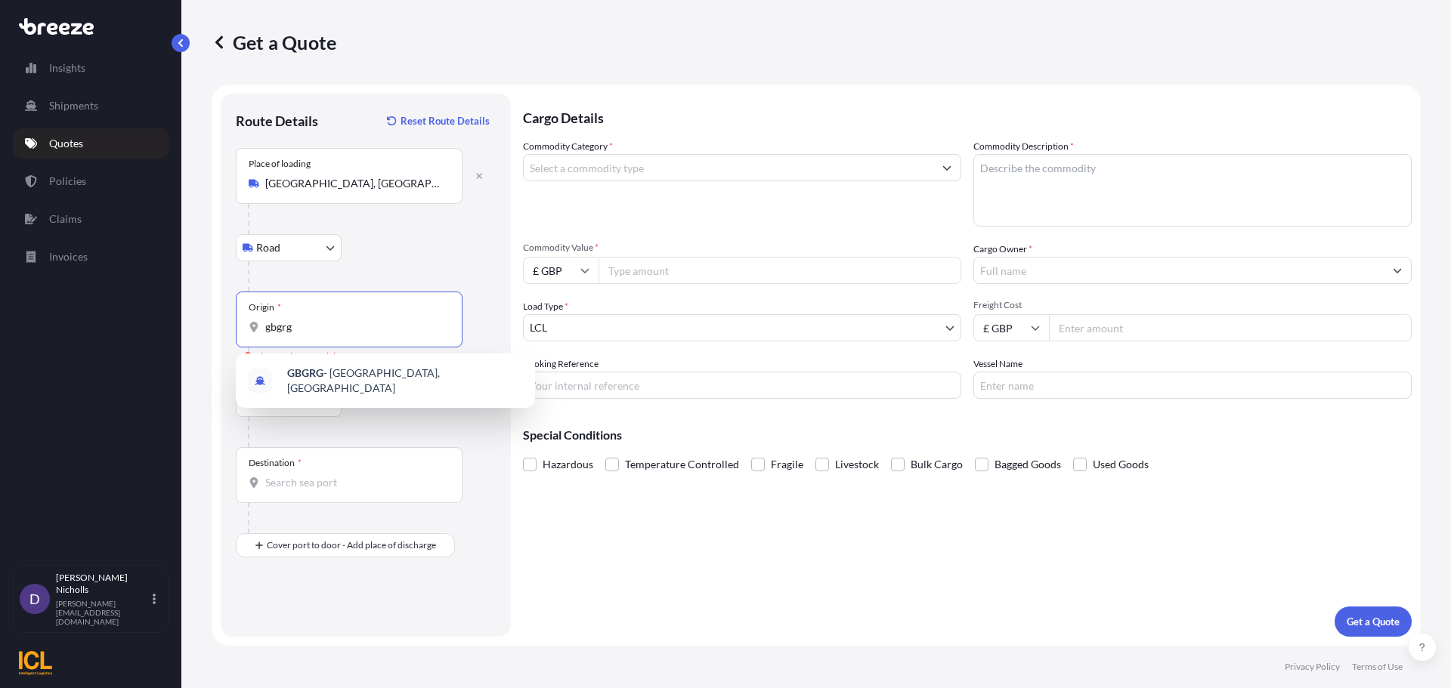
click at [293, 324] on input "gbgrg" at bounding box center [354, 327] width 178 height 15
click at [323, 373] on b "GBGRG" at bounding box center [305, 372] width 36 height 13
type input "GBGRG - [GEOGRAPHIC_DATA], [GEOGRAPHIC_DATA]"
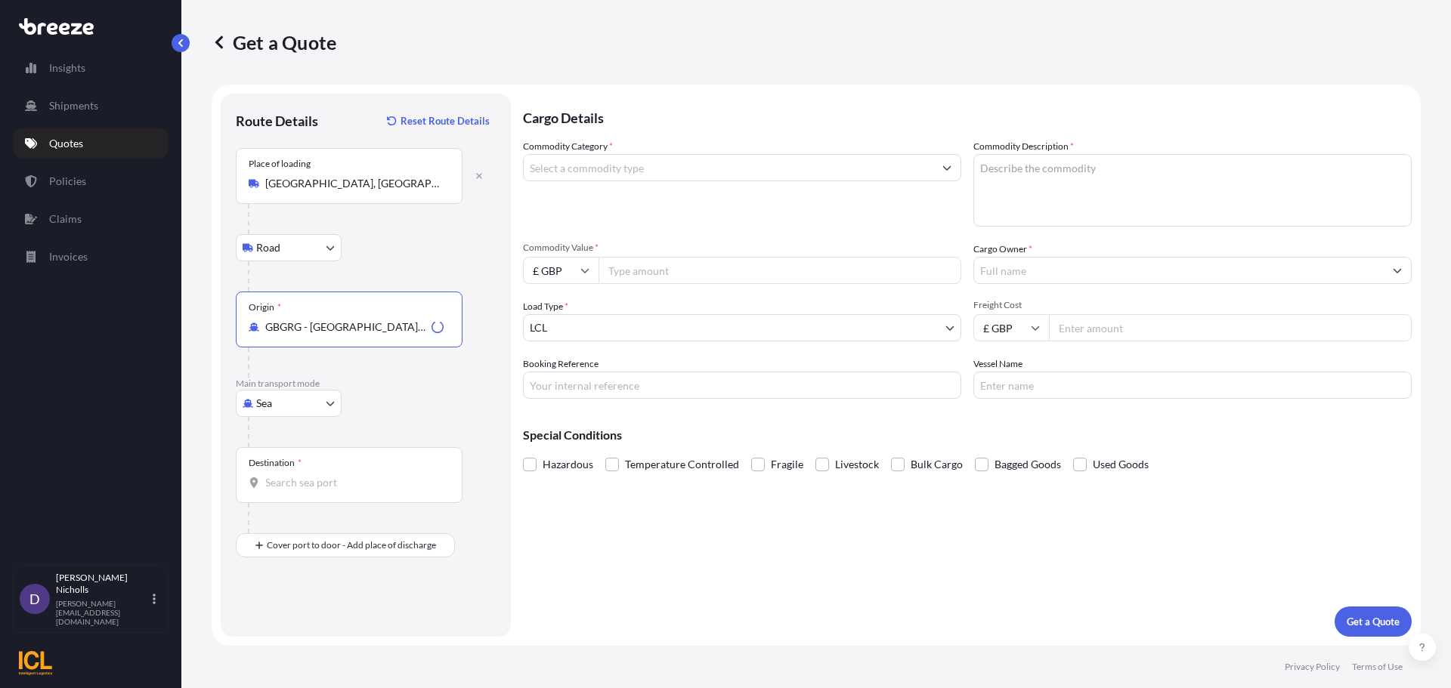
click at [292, 486] on input "Destination *" at bounding box center [354, 482] width 178 height 15
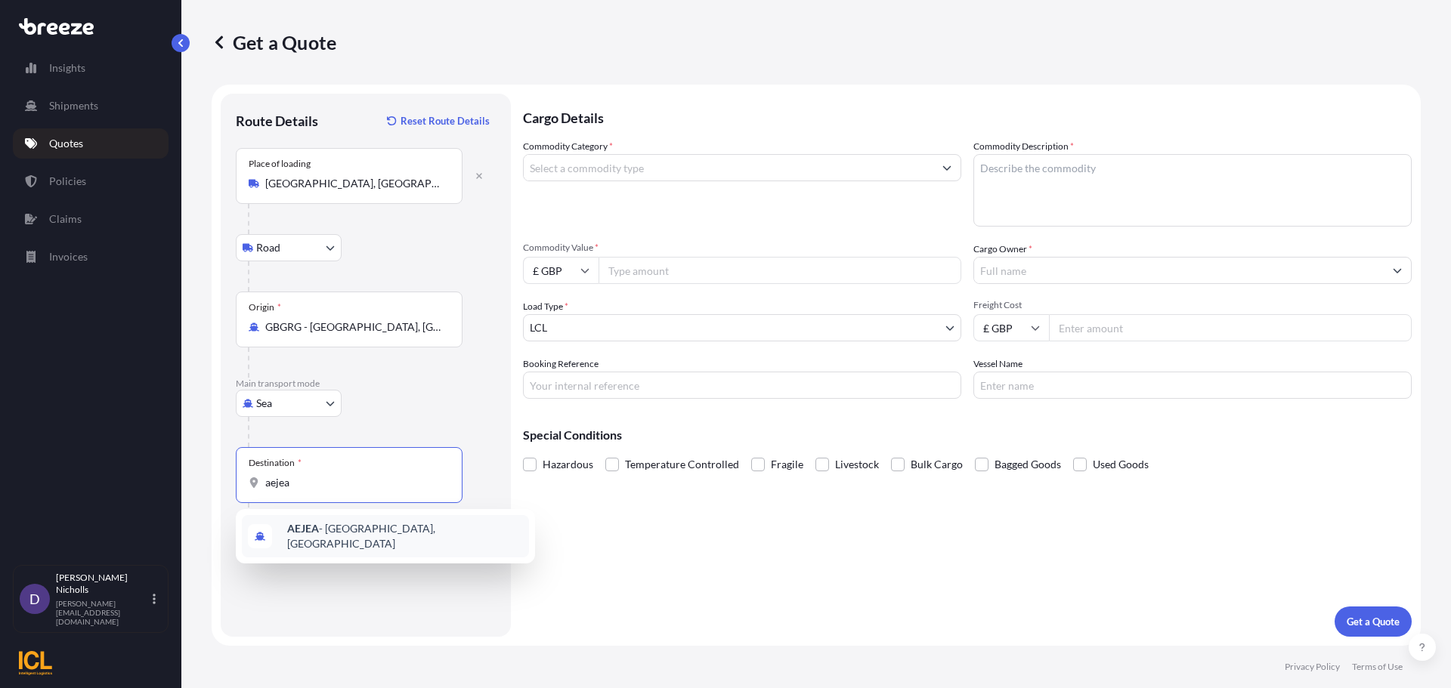
click at [323, 528] on span "AEJEA - [GEOGRAPHIC_DATA], [GEOGRAPHIC_DATA]" at bounding box center [405, 536] width 236 height 30
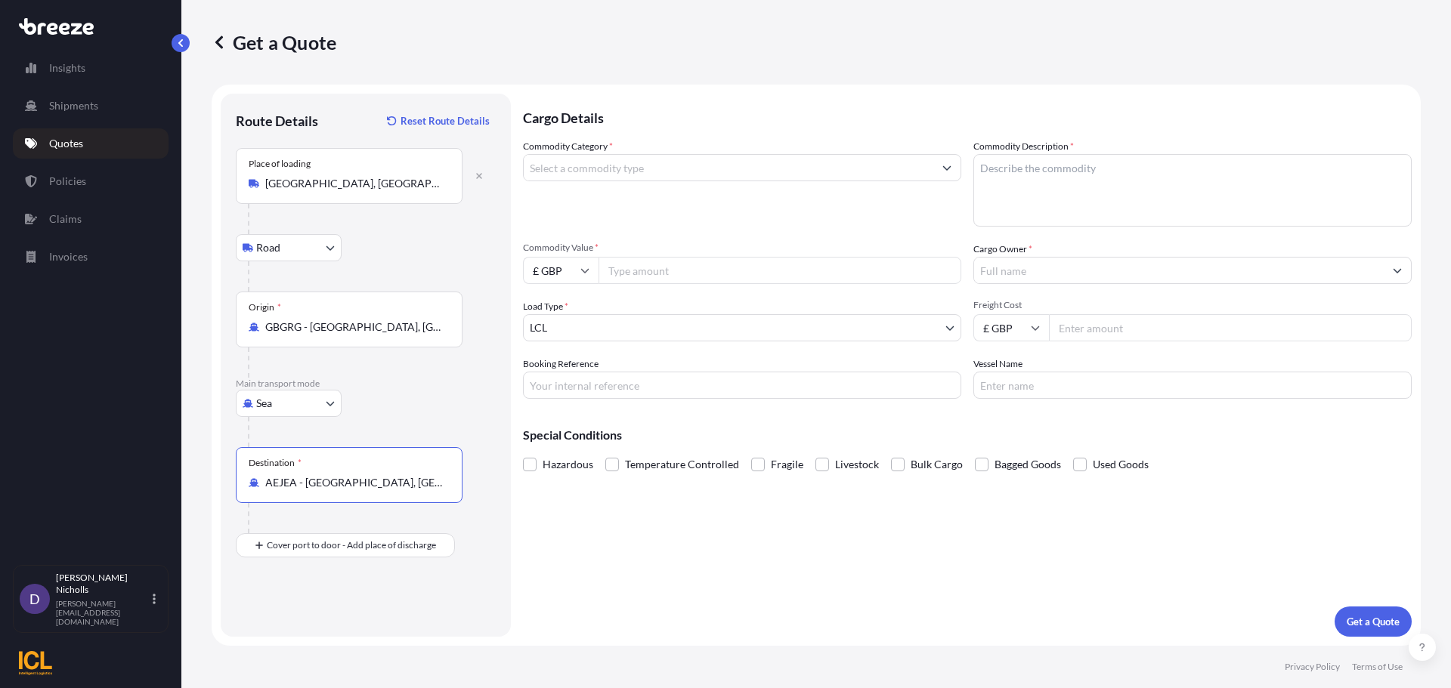
type input "AEJEA - [GEOGRAPHIC_DATA], [GEOGRAPHIC_DATA]"
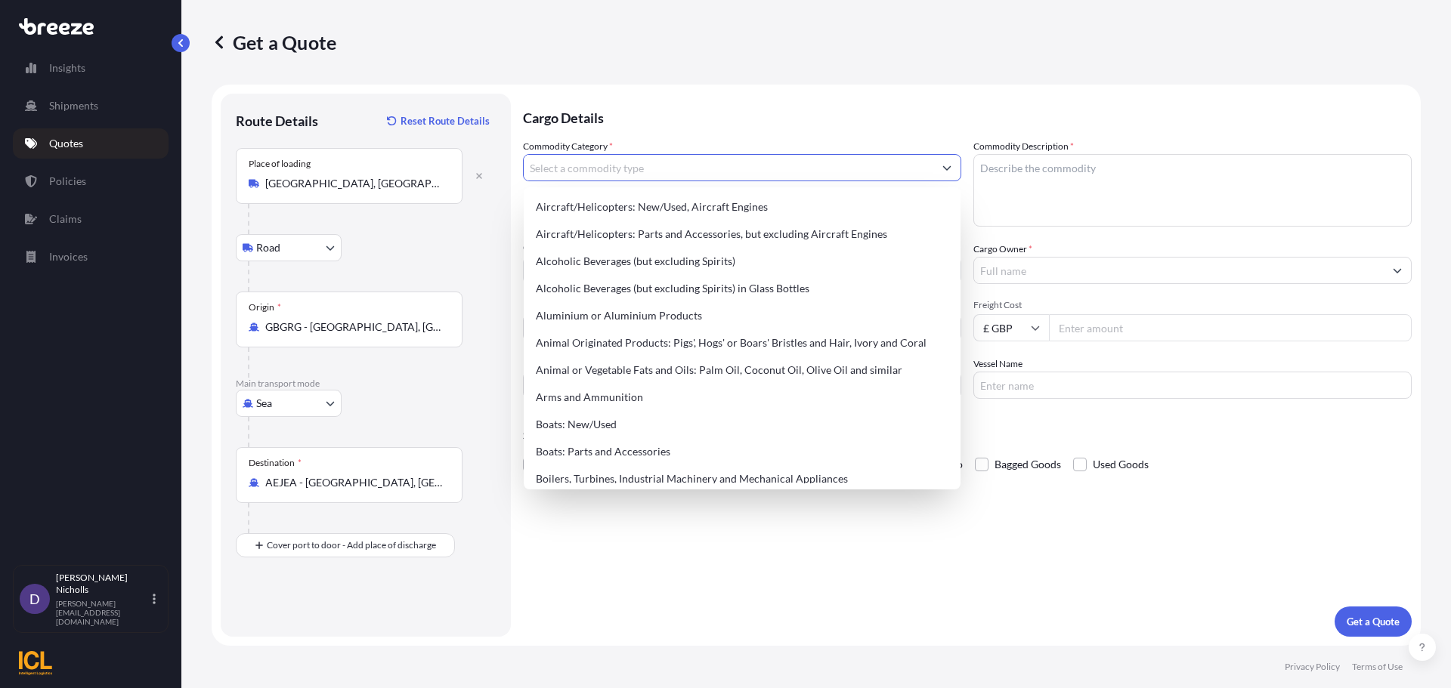
click at [635, 166] on input "Commodity Category *" at bounding box center [729, 167] width 410 height 27
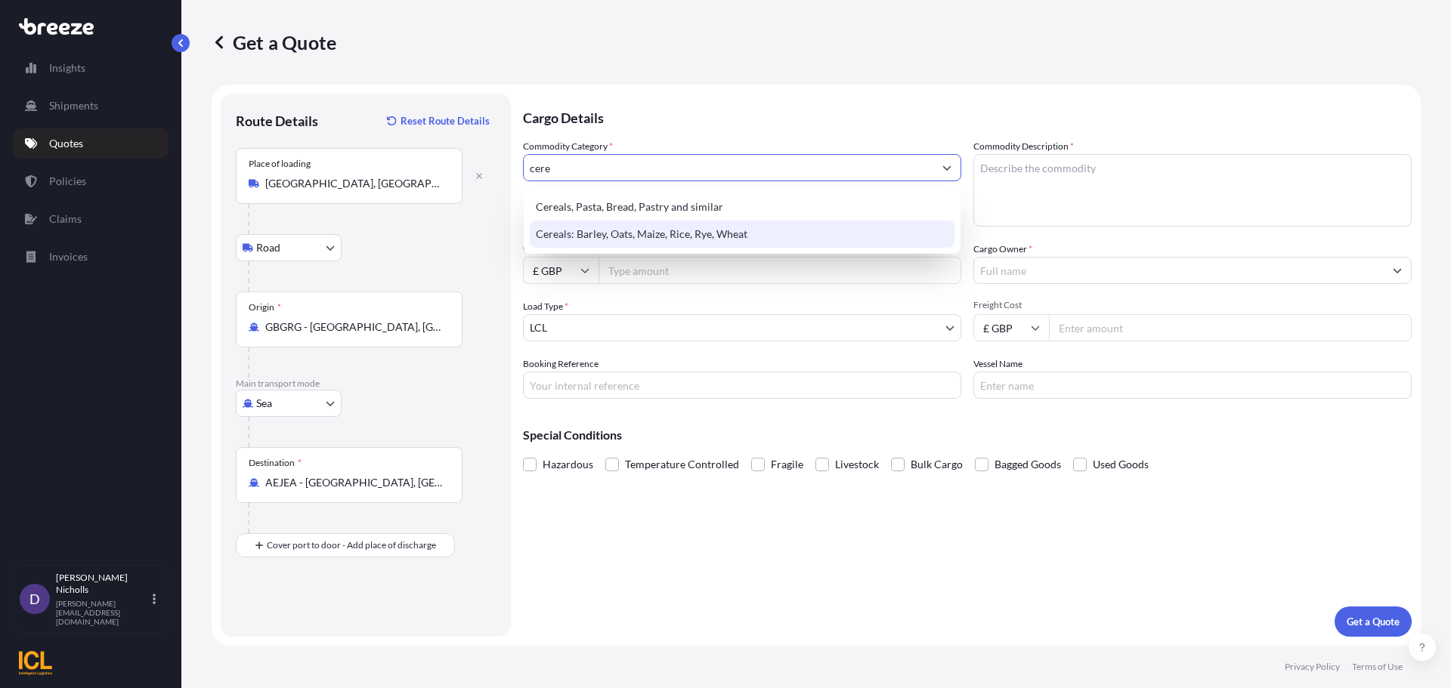
click at [654, 232] on div "Cereals: Barley, Oats, Maize, Rice, Rye, Wheat" at bounding box center [742, 234] width 425 height 27
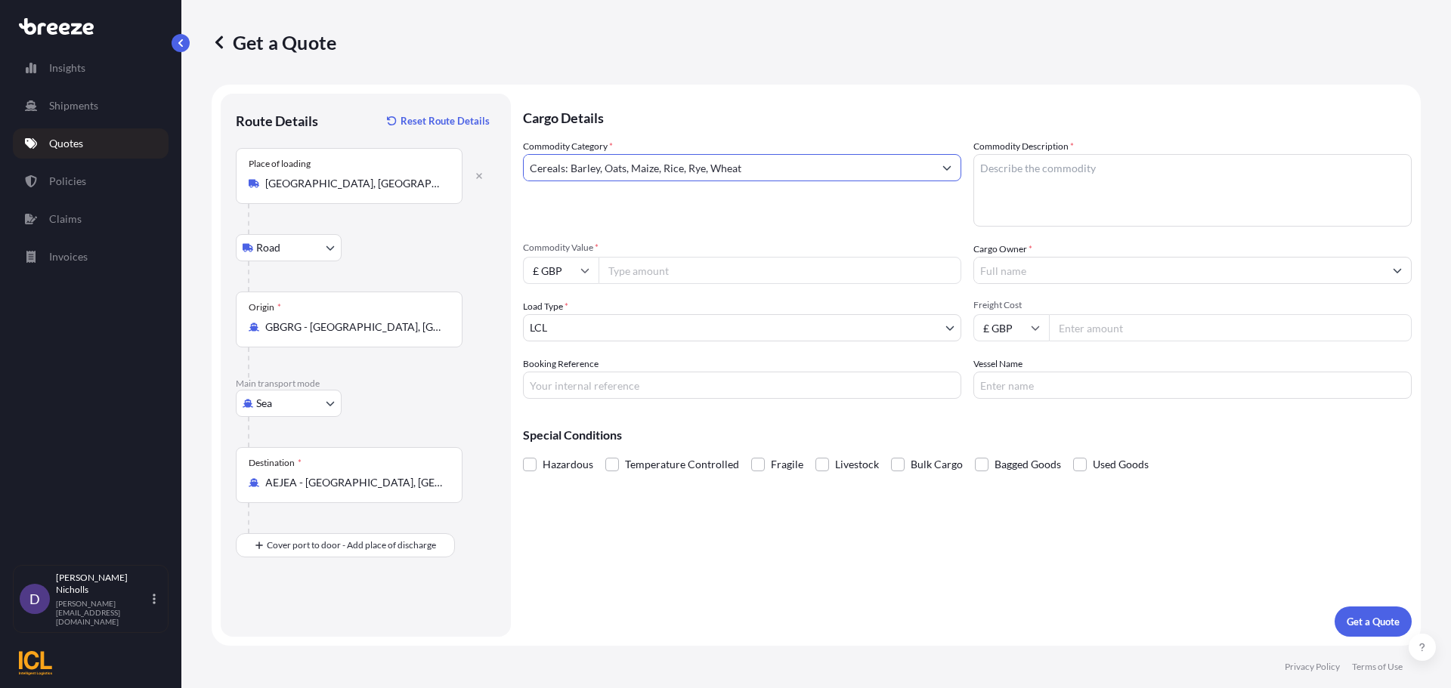
type input "Cereals: Barley, Oats, Maize, Rice, Rye, Wheat"
click at [1046, 163] on textarea "Commodity Description *" at bounding box center [1192, 190] width 438 height 73
type textarea "q"
type textarea "QUAKER OATS"
click at [589, 272] on input "£ GBP" at bounding box center [561, 270] width 76 height 27
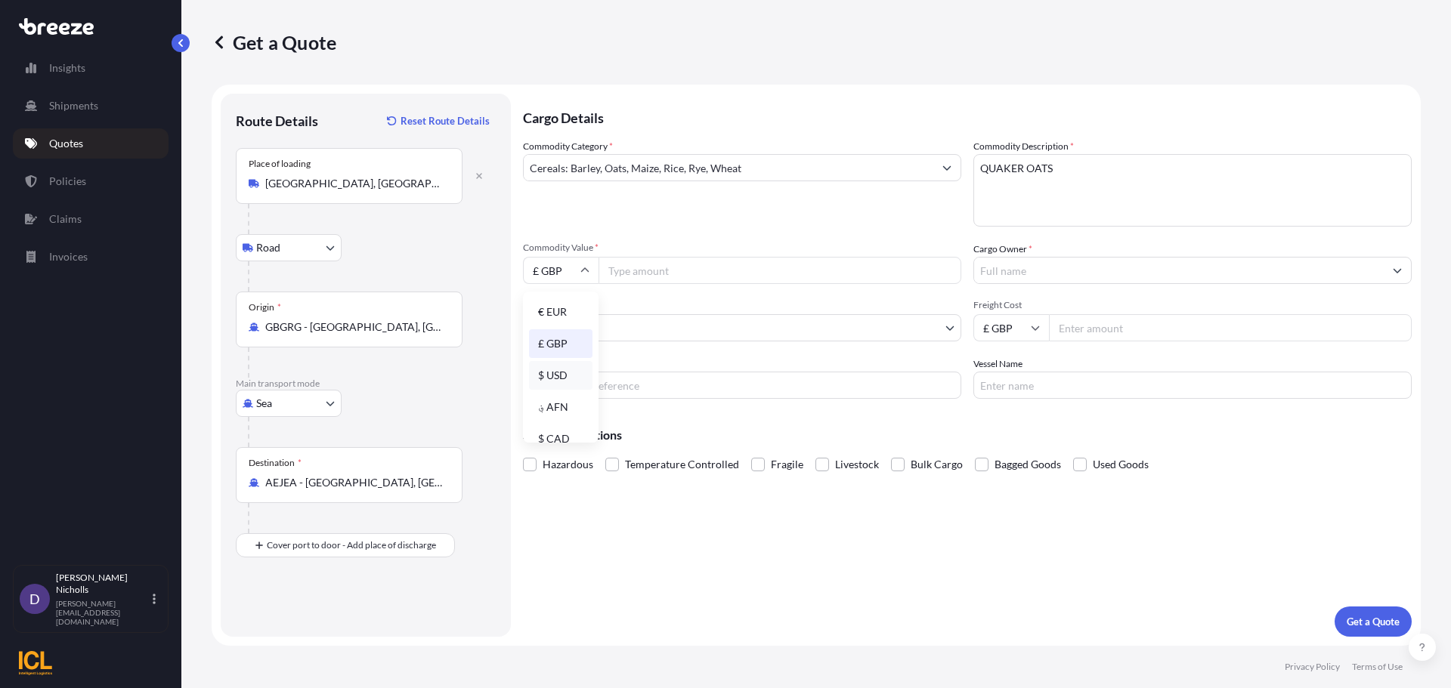
click at [553, 366] on div "$ USD" at bounding box center [560, 375] width 63 height 29
type input "$ USD"
click at [1031, 271] on input "Cargo Owner *" at bounding box center [1179, 270] width 410 height 27
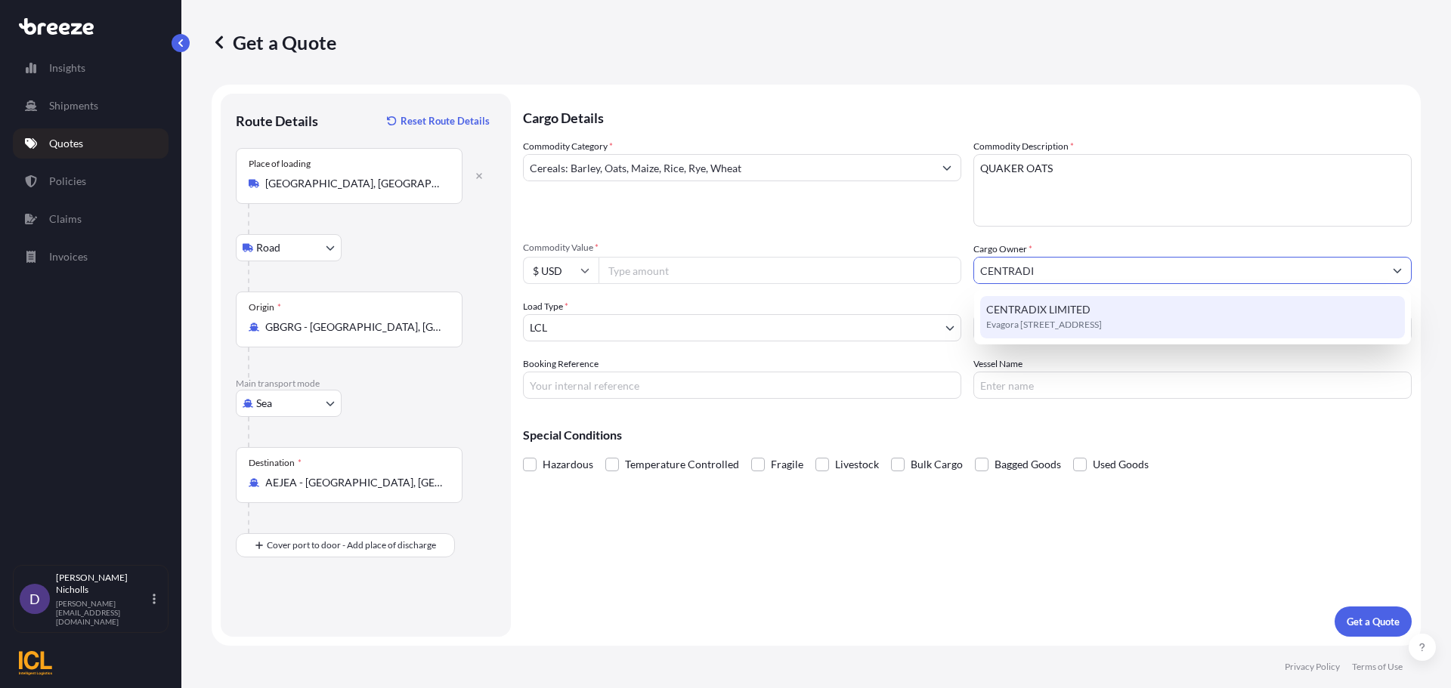
click at [1033, 318] on span "Evagora [STREET_ADDRESS]" at bounding box center [1044, 324] width 116 height 15
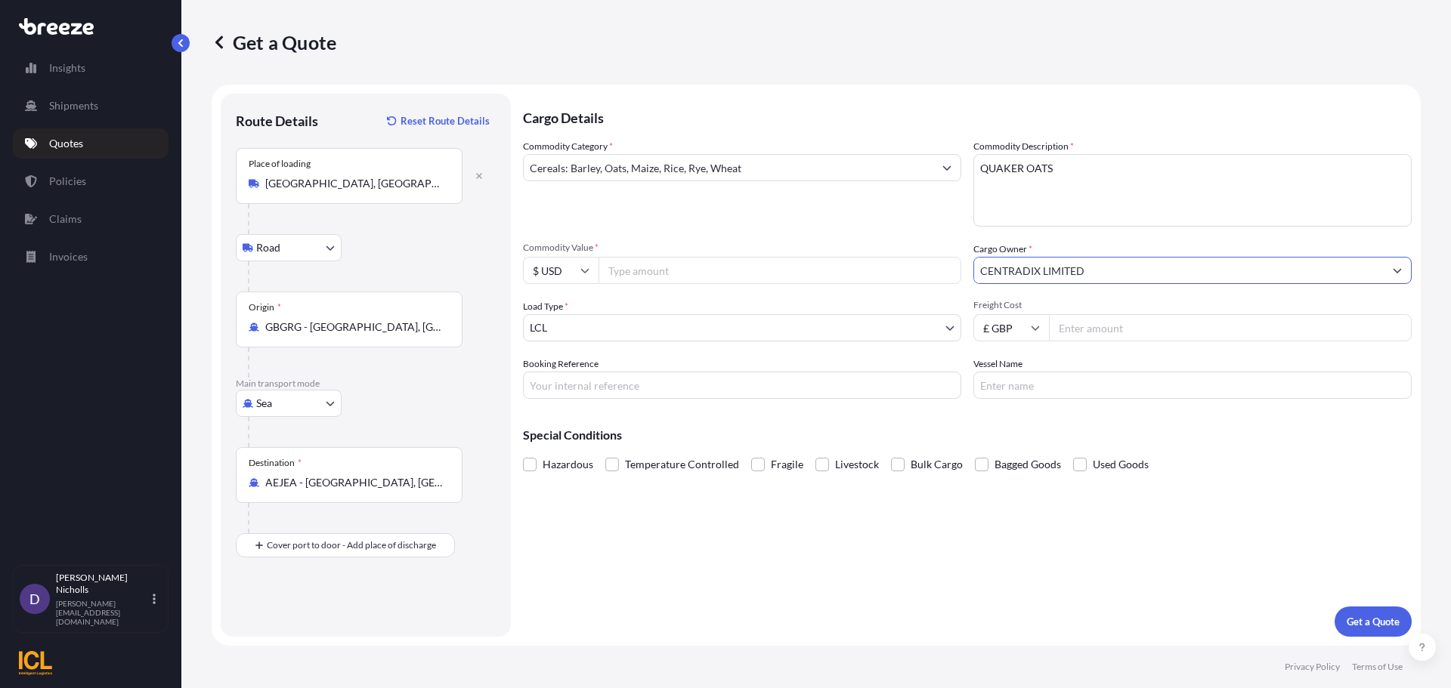
type input "CENTRADIX LIMITED"
